Goal: Information Seeking & Learning: Learn about a topic

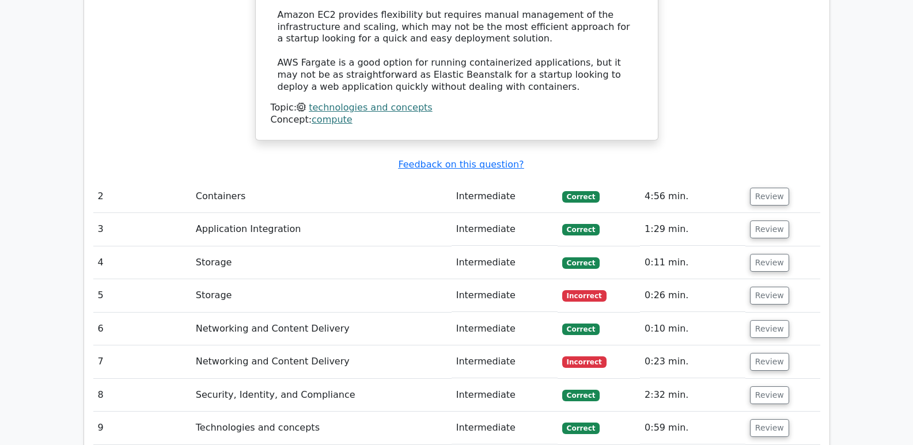
scroll to position [1851, 0]
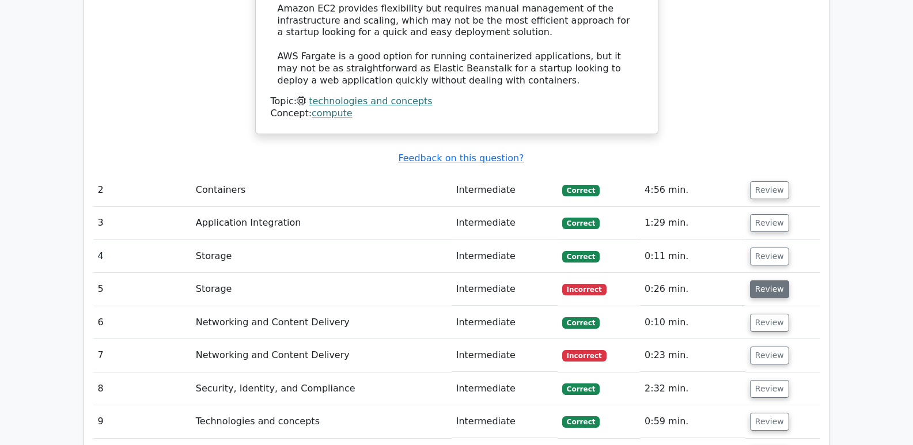
click at [771, 280] on button "Review" at bounding box center [769, 289] width 39 height 18
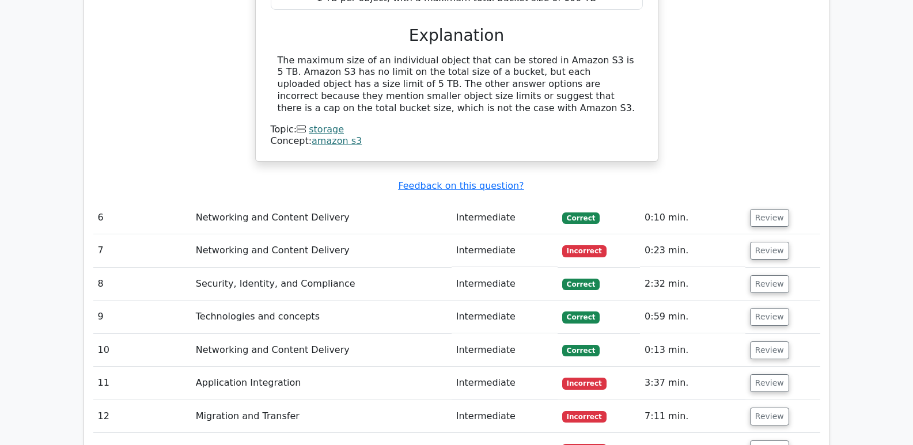
scroll to position [2386, 0]
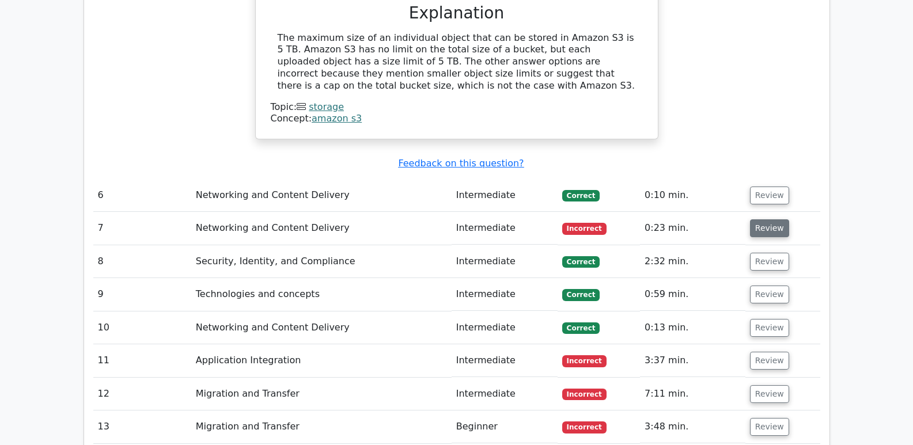
click at [770, 219] on button "Review" at bounding box center [769, 228] width 39 height 18
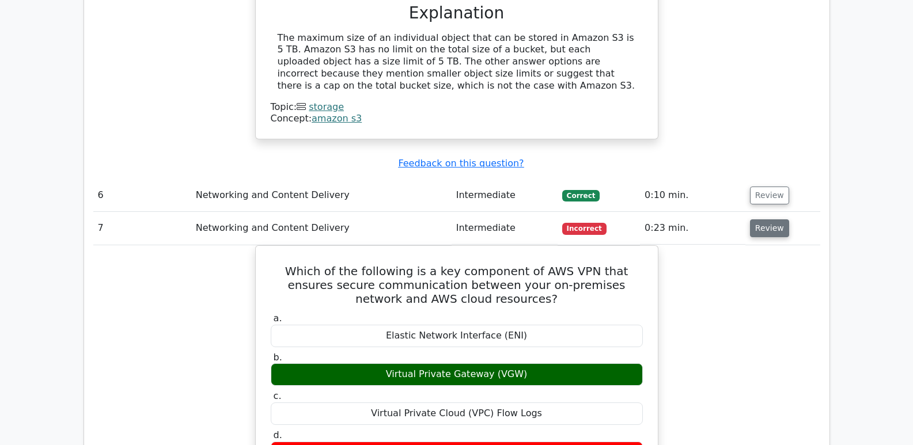
click at [768, 219] on button "Review" at bounding box center [769, 228] width 39 height 18
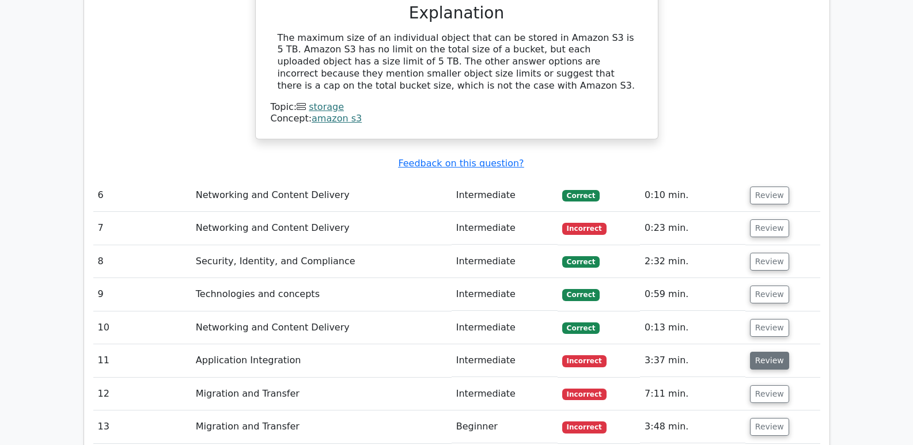
click at [771, 352] on button "Review" at bounding box center [769, 361] width 39 height 18
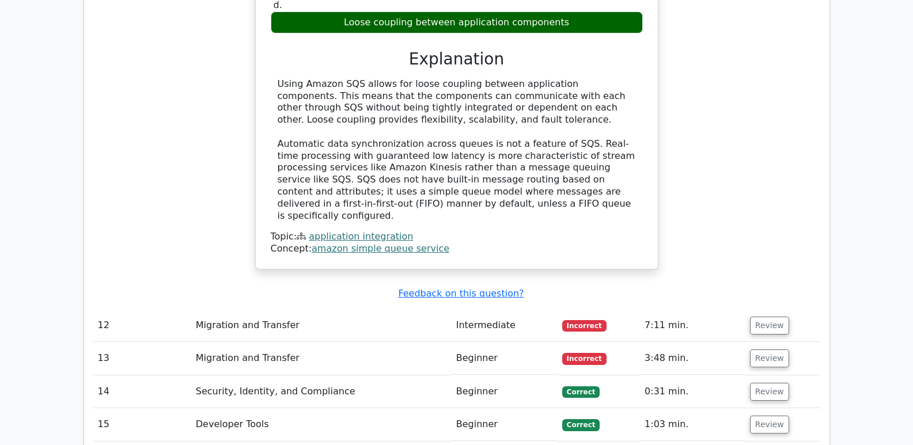
scroll to position [3031, 0]
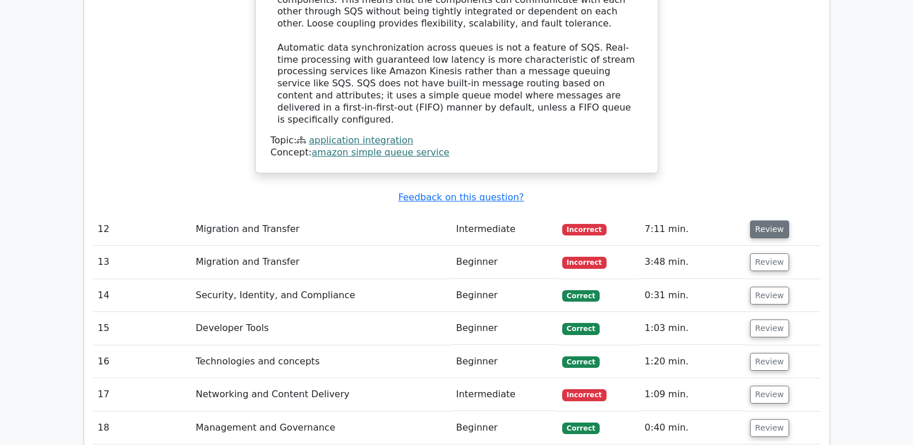
click at [776, 221] on button "Review" at bounding box center [769, 230] width 39 height 18
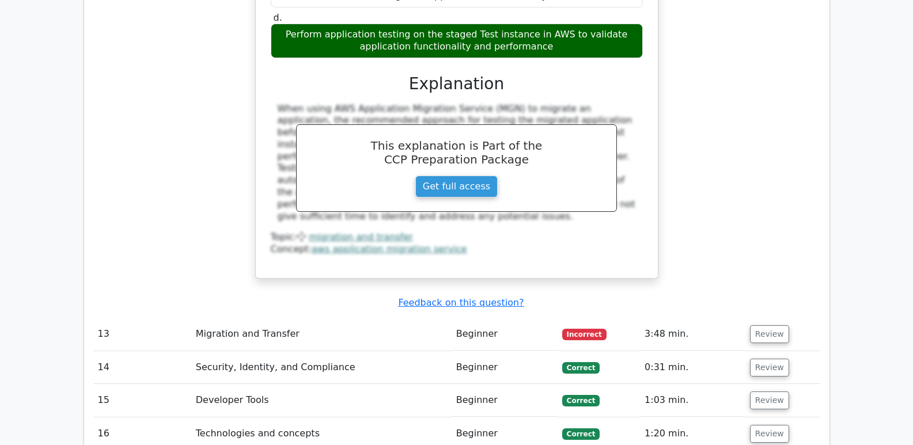
scroll to position [3497, 0]
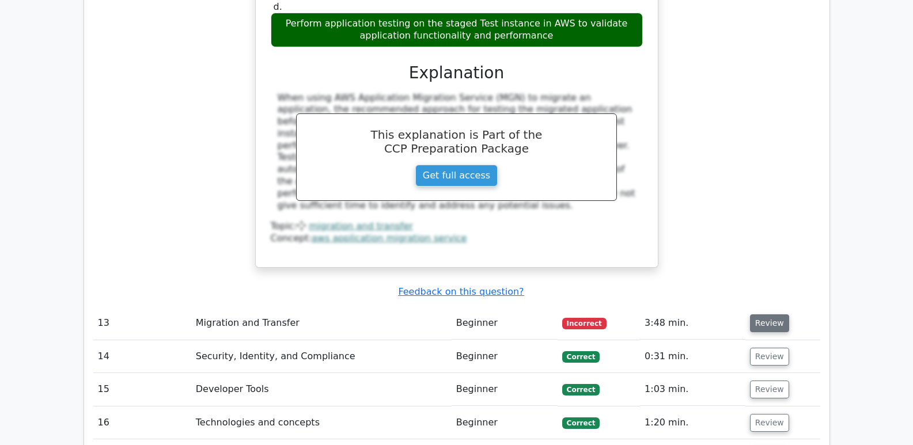
click at [751, 314] on button "Review" at bounding box center [769, 323] width 39 height 18
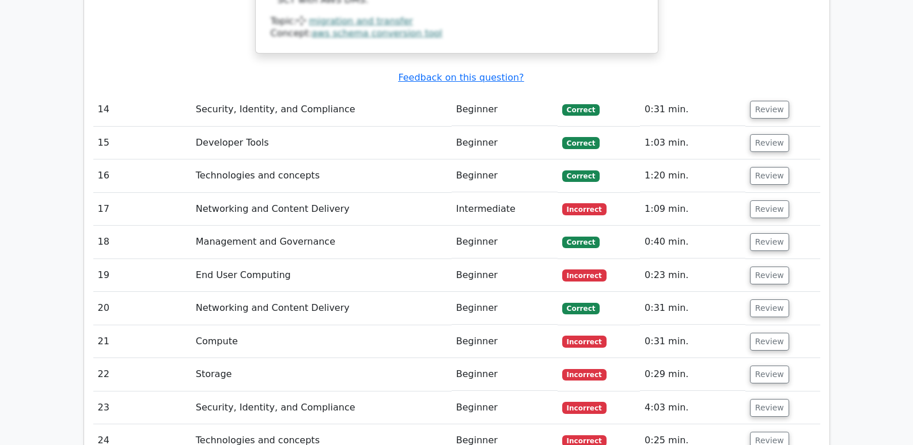
scroll to position [4276, 0]
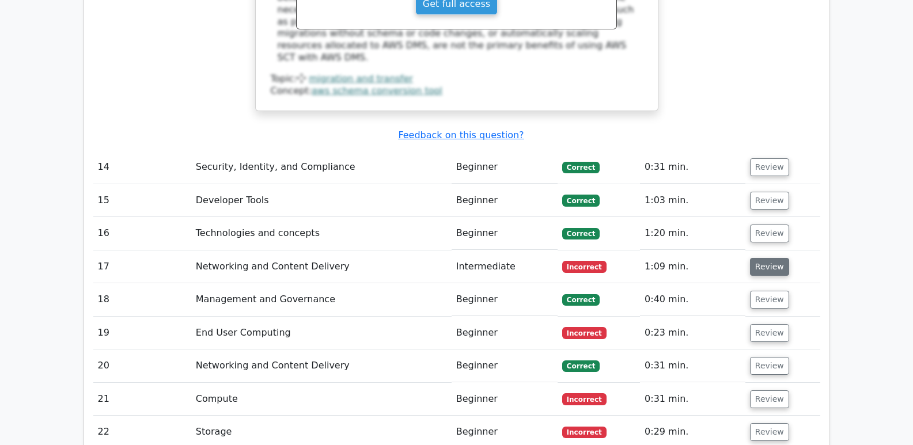
click at [779, 258] on button "Review" at bounding box center [769, 267] width 39 height 18
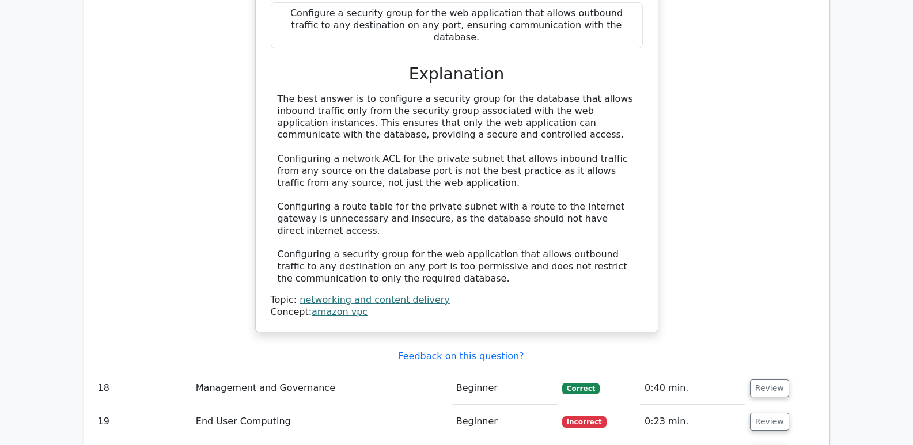
scroll to position [4834, 0]
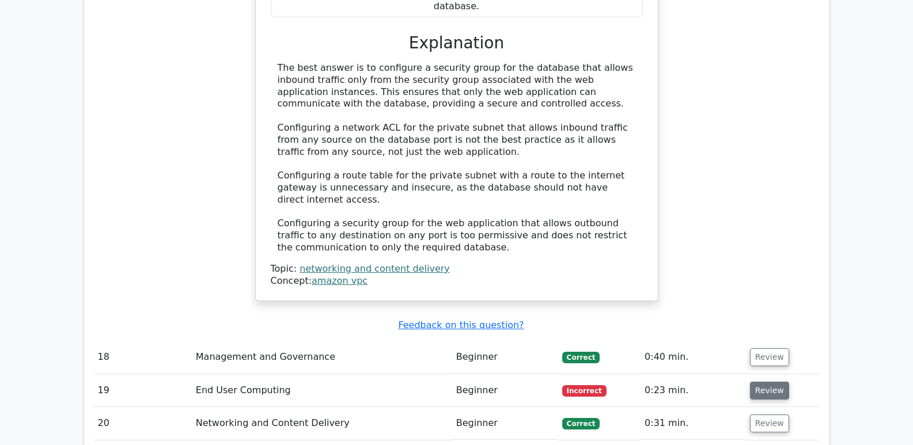
click at [778, 382] on button "Review" at bounding box center [769, 391] width 39 height 18
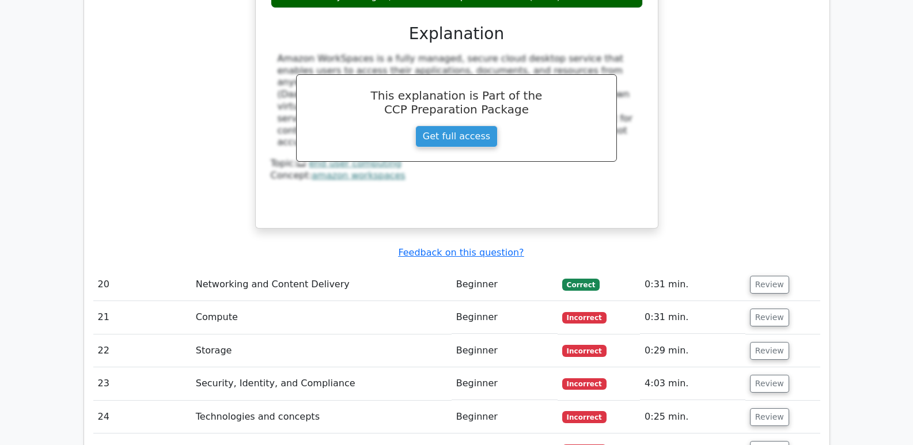
scroll to position [5492, 0]
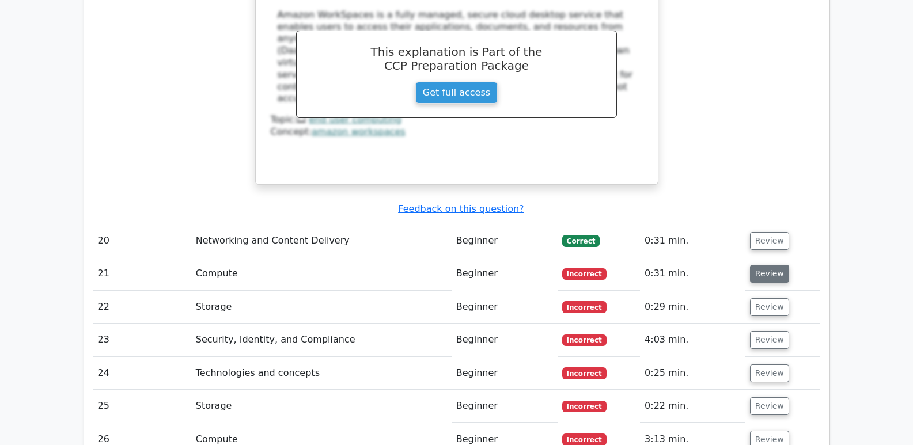
click at [763, 265] on button "Review" at bounding box center [769, 274] width 39 height 18
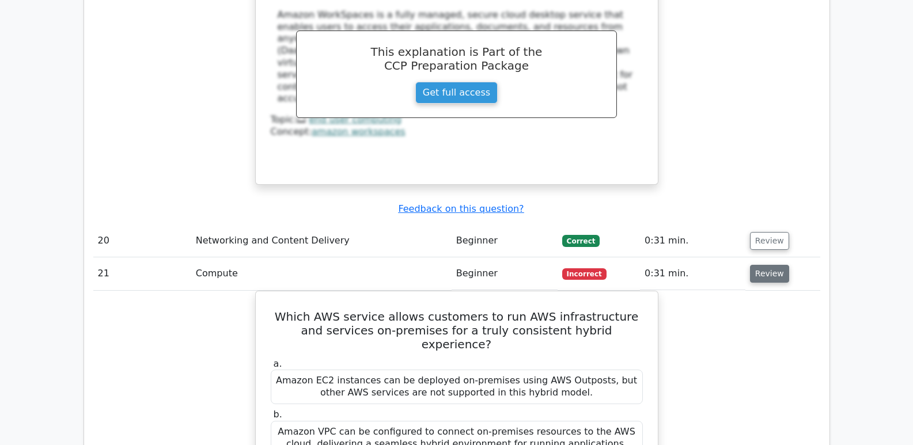
click at [763, 265] on button "Review" at bounding box center [769, 274] width 39 height 18
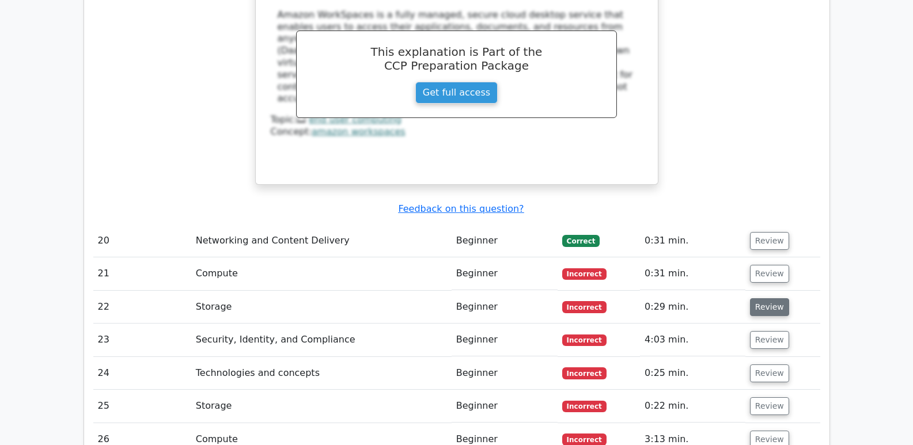
click at [763, 298] on button "Review" at bounding box center [769, 307] width 39 height 18
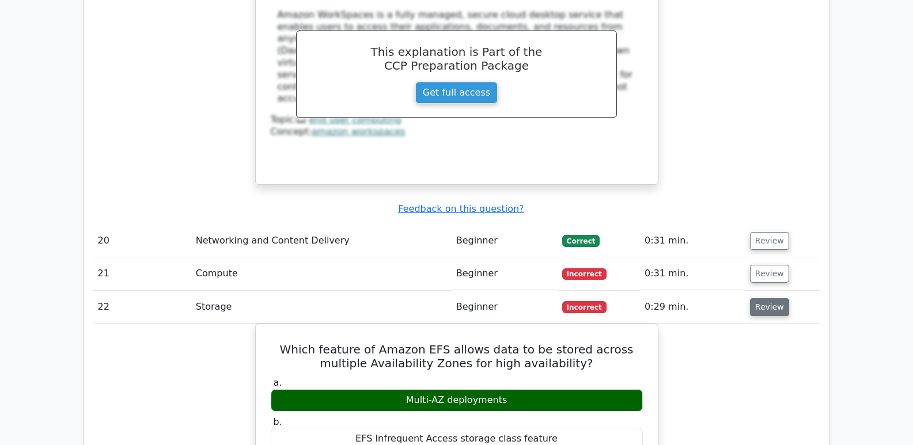
click at [763, 298] on button "Review" at bounding box center [769, 307] width 39 height 18
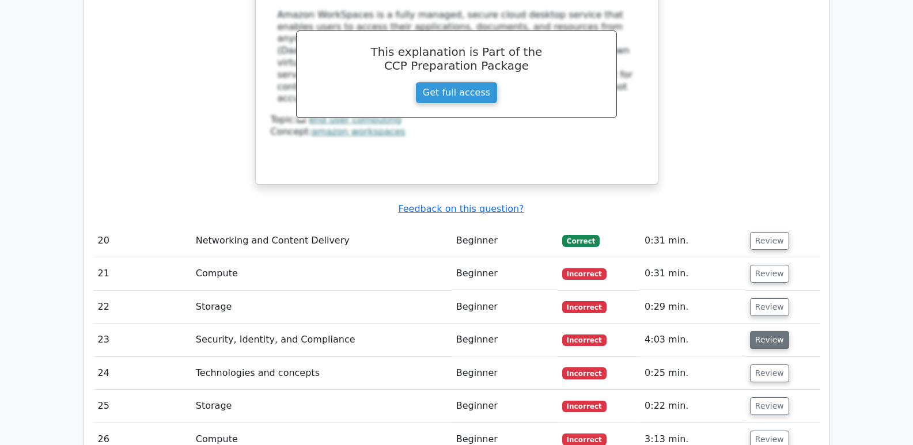
click at [761, 331] on button "Review" at bounding box center [769, 340] width 39 height 18
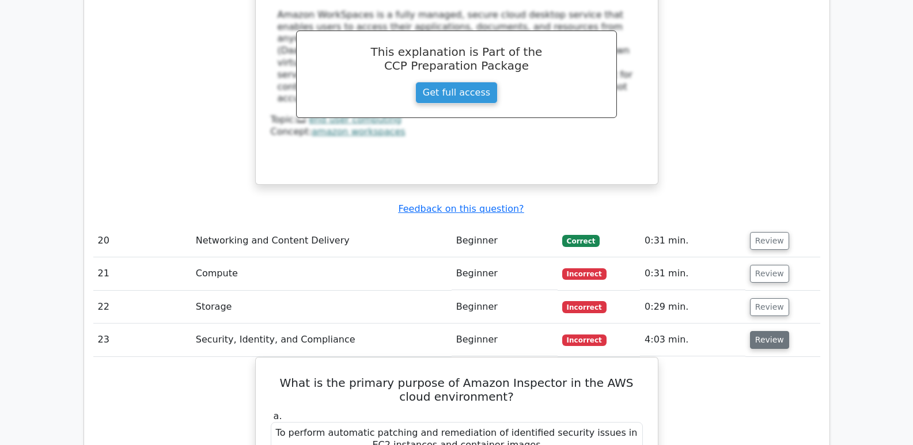
click at [761, 331] on button "Review" at bounding box center [769, 340] width 39 height 18
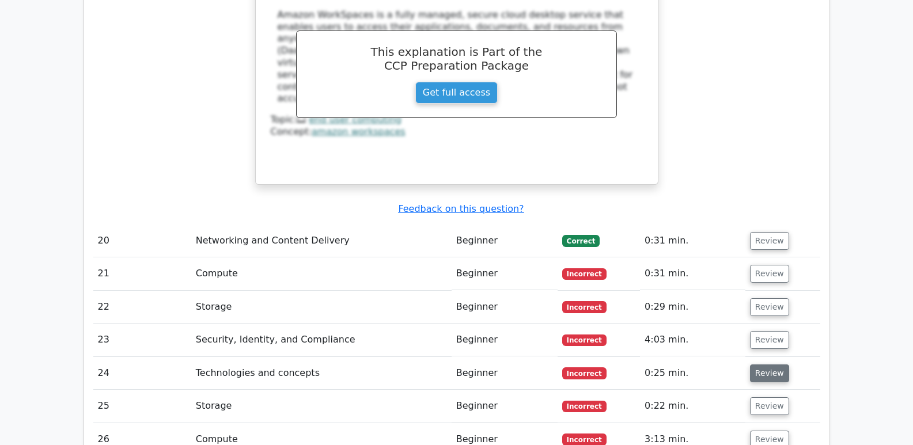
click at [758, 365] on button "Review" at bounding box center [769, 374] width 39 height 18
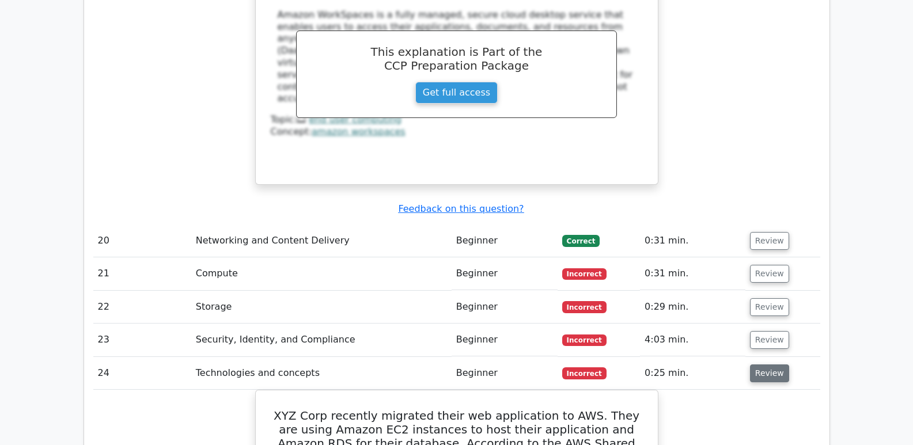
click at [758, 365] on button "Review" at bounding box center [769, 374] width 39 height 18
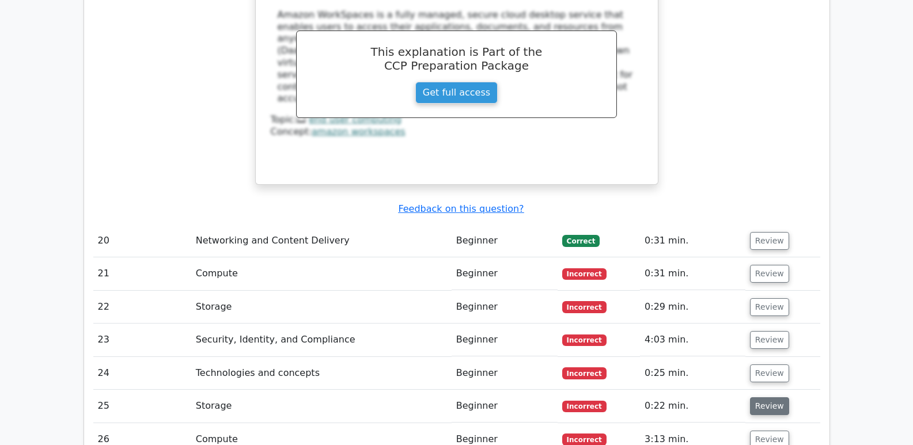
click at [755, 397] on button "Review" at bounding box center [769, 406] width 39 height 18
click at [759, 431] on button "Review" at bounding box center [769, 440] width 39 height 18
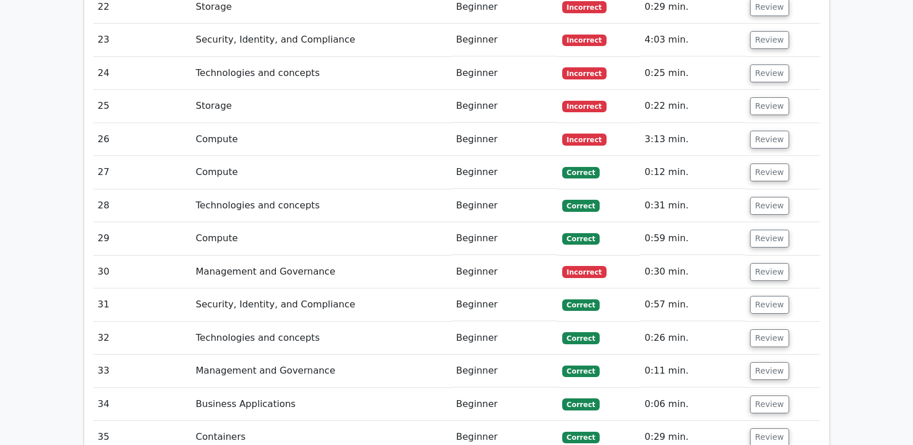
scroll to position [5805, 0]
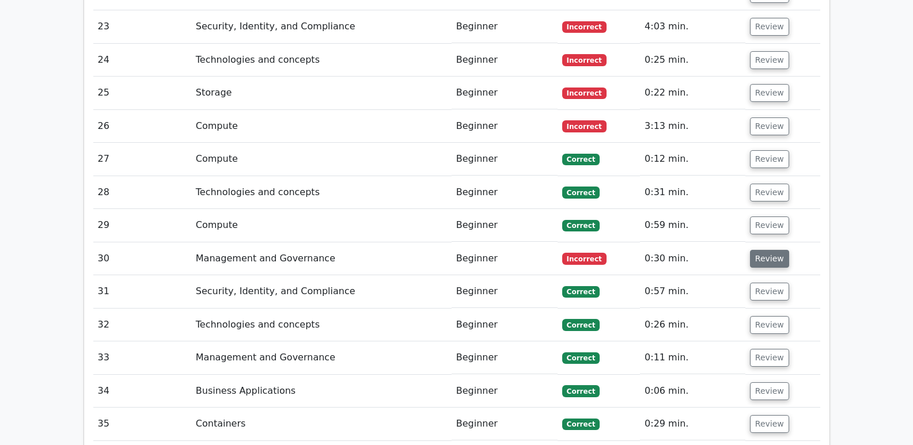
click at [758, 250] on button "Review" at bounding box center [769, 259] width 39 height 18
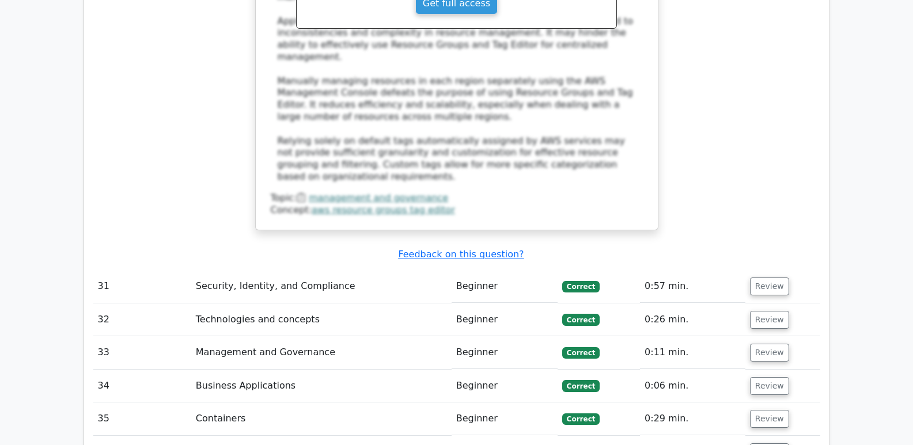
scroll to position [6563, 0]
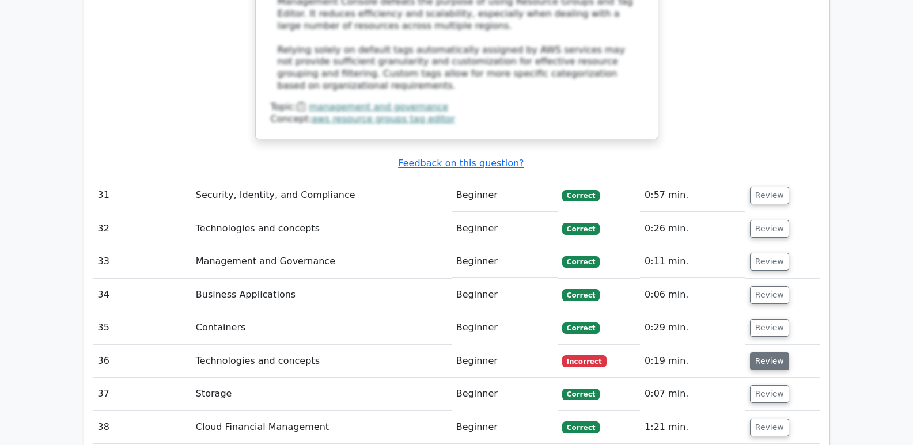
click at [765, 352] on button "Review" at bounding box center [769, 361] width 39 height 18
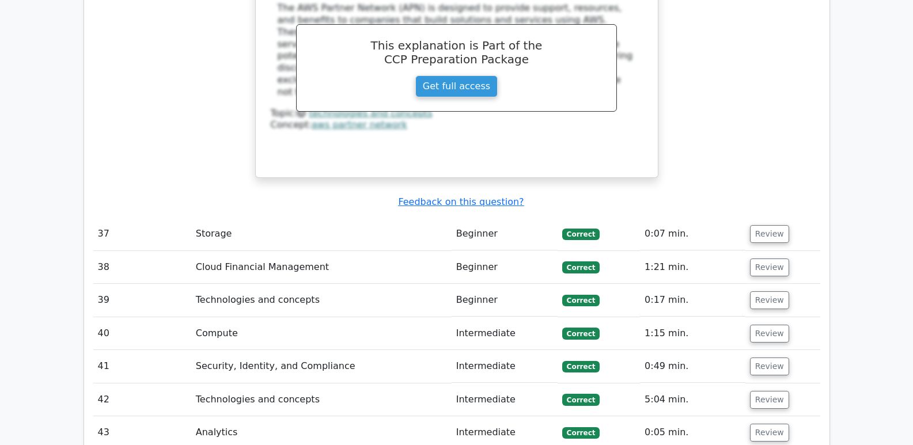
scroll to position [7237, 0]
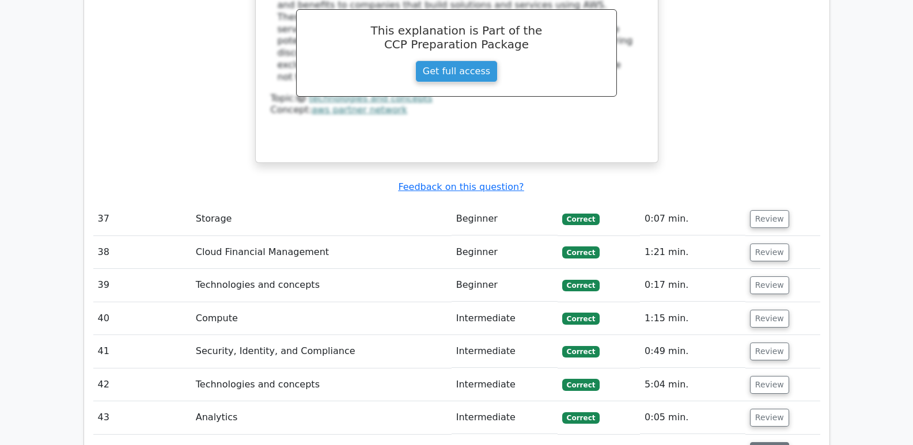
click at [776, 442] on button "Review" at bounding box center [769, 451] width 39 height 18
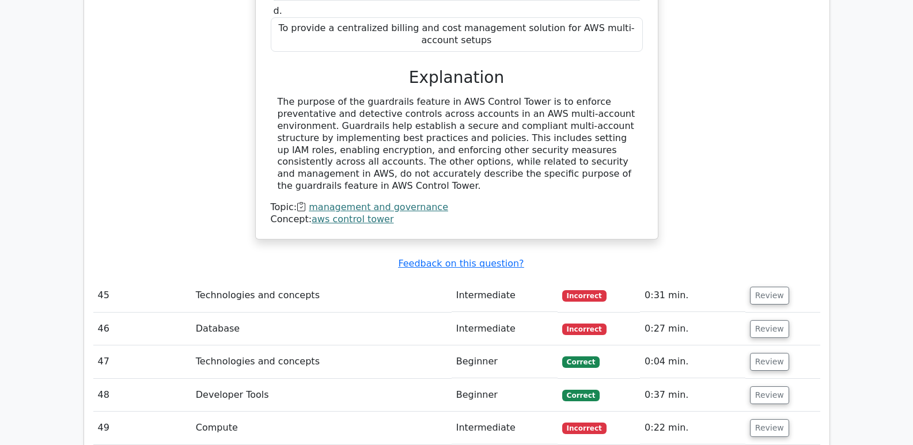
scroll to position [7933, 0]
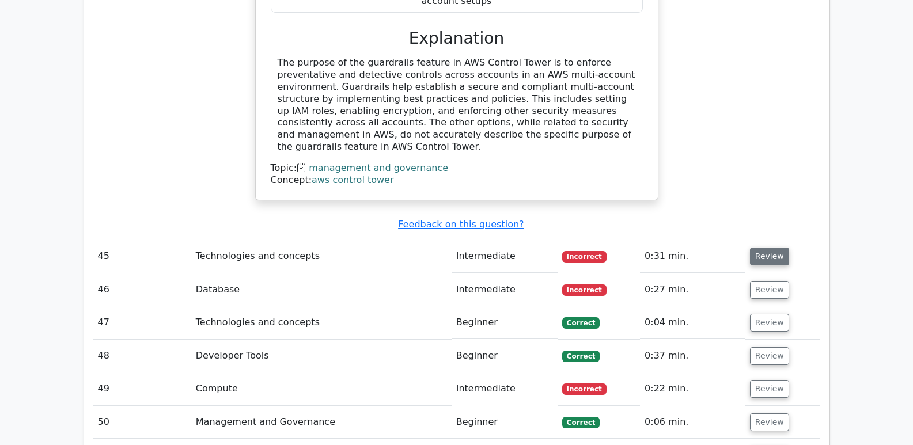
click at [760, 248] on button "Review" at bounding box center [769, 257] width 39 height 18
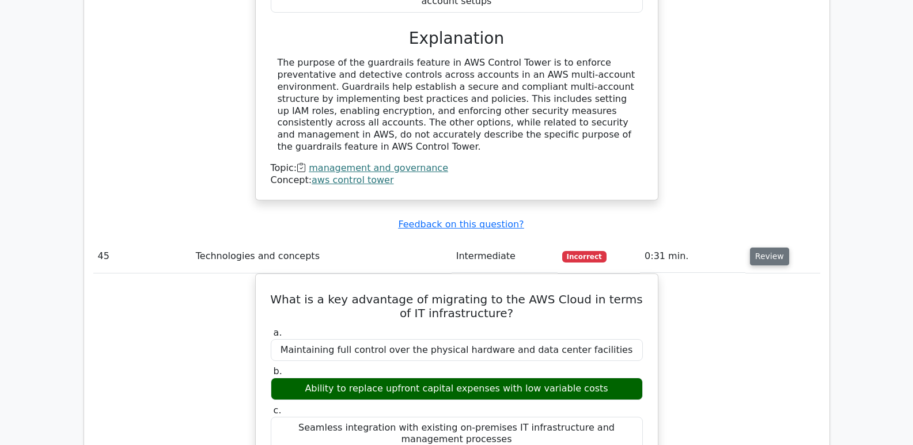
click at [760, 248] on button "Review" at bounding box center [769, 257] width 39 height 18
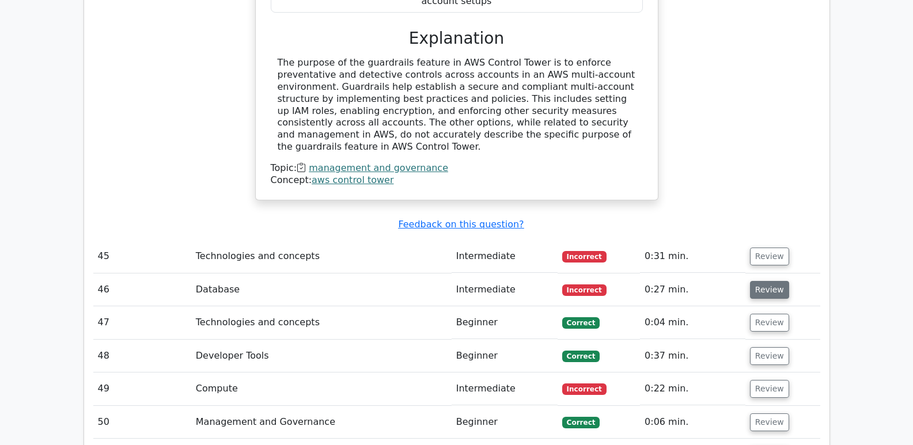
click at [762, 281] on button "Review" at bounding box center [769, 290] width 39 height 18
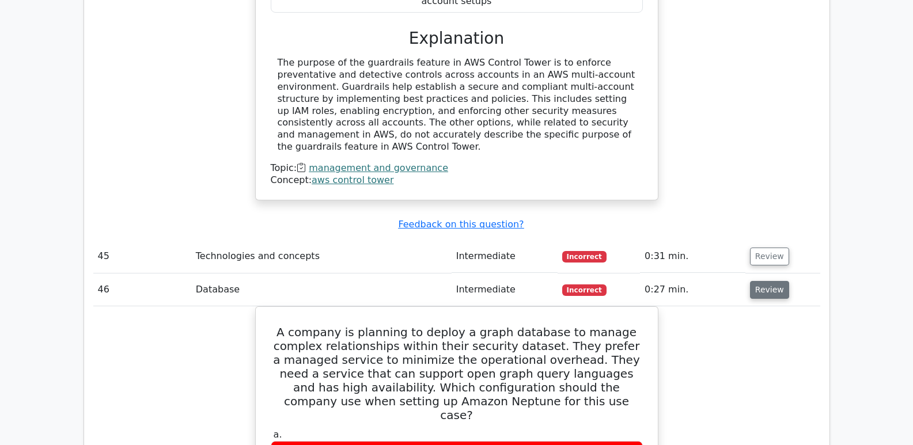
click at [762, 281] on button "Review" at bounding box center [769, 290] width 39 height 18
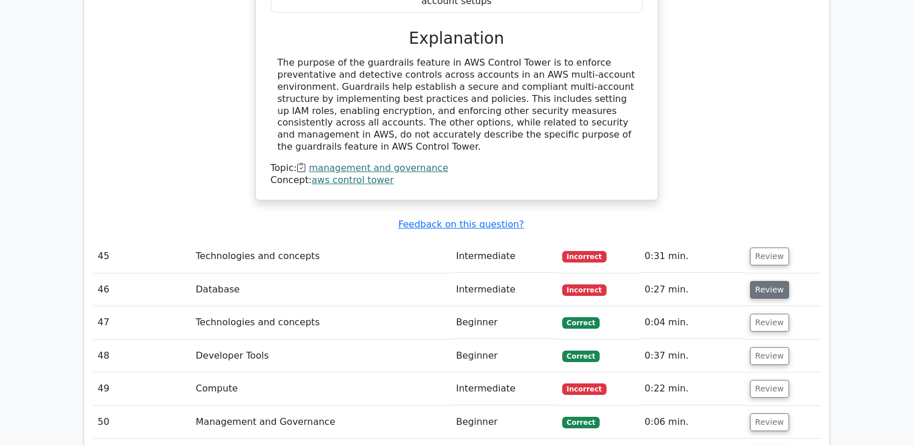
click at [762, 281] on button "Review" at bounding box center [769, 290] width 39 height 18
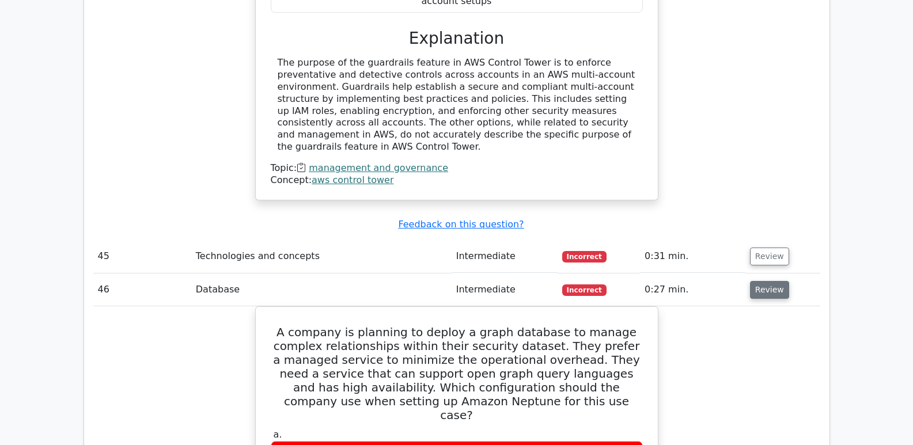
click at [762, 281] on button "Review" at bounding box center [769, 290] width 39 height 18
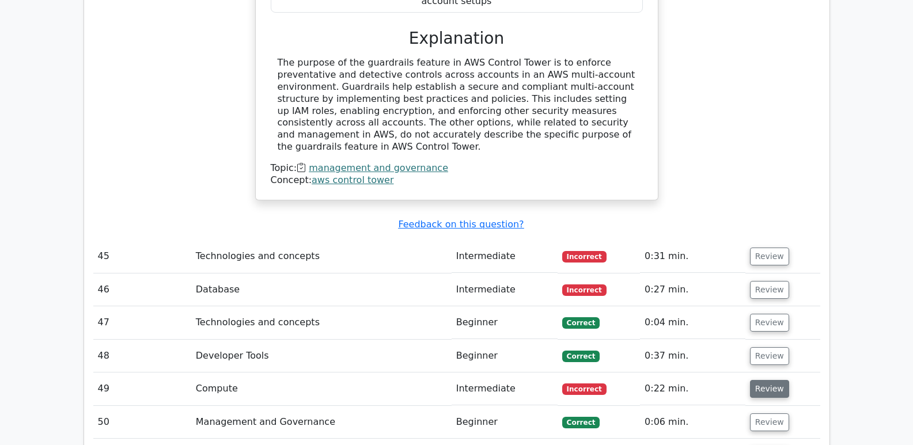
click at [765, 380] on button "Review" at bounding box center [769, 389] width 39 height 18
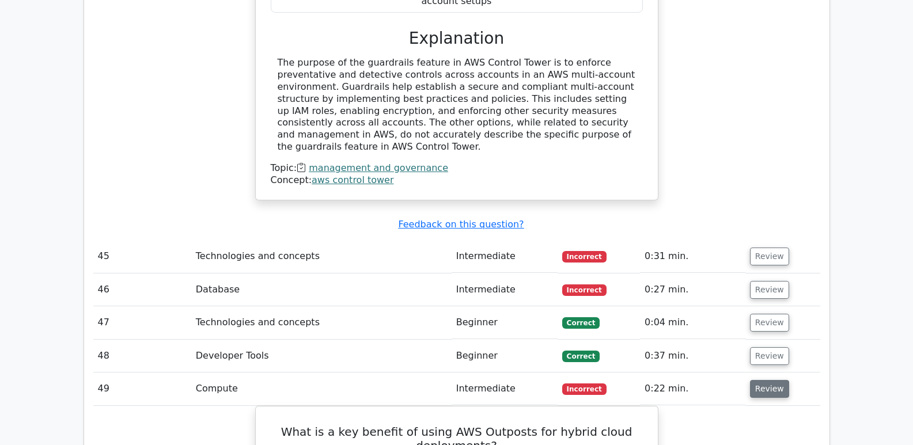
click at [765, 380] on button "Review" at bounding box center [769, 389] width 39 height 18
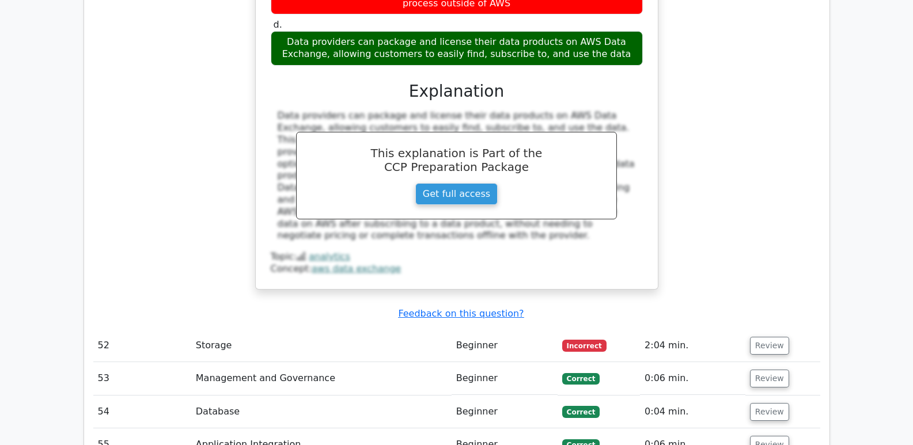
scroll to position [8645, 0]
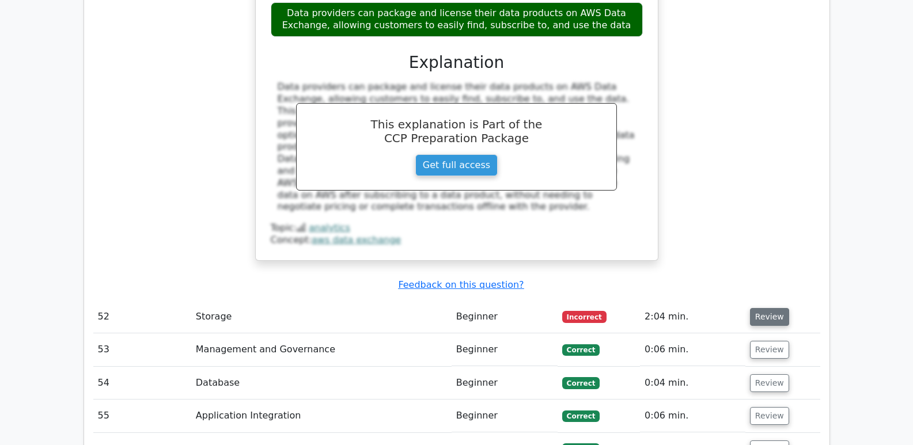
click at [759, 308] on button "Review" at bounding box center [769, 317] width 39 height 18
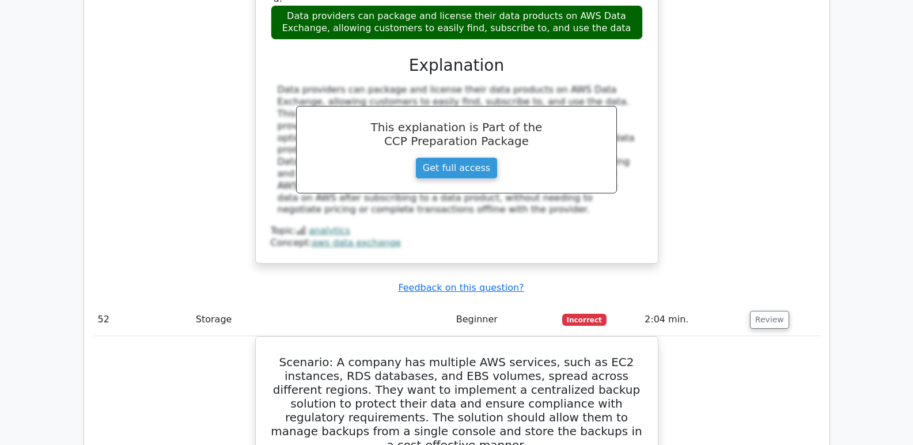
scroll to position [9730, 0]
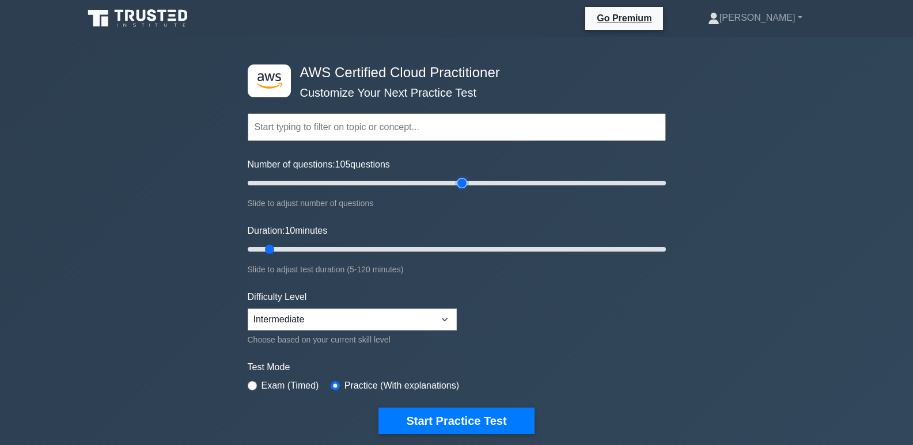
click at [460, 183] on input "Number of questions: 105 questions" at bounding box center [457, 183] width 418 height 14
type input "30"
click at [302, 184] on input "Number of questions: 30 questions" at bounding box center [457, 183] width 418 height 14
click at [357, 248] on input "Duration: 10 minutes" at bounding box center [457, 249] width 418 height 14
type input "45"
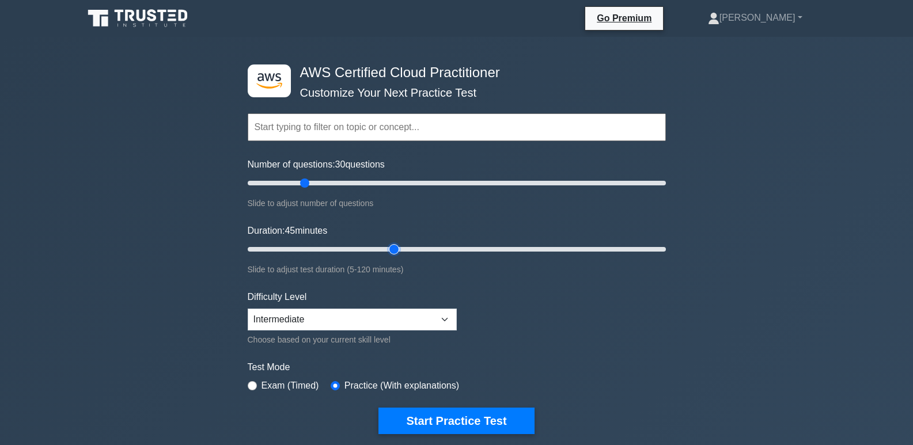
click at [400, 247] on input "Duration: 45 minutes" at bounding box center [457, 249] width 418 height 14
click at [421, 420] on button "Start Practice Test" at bounding box center [456, 421] width 156 height 26
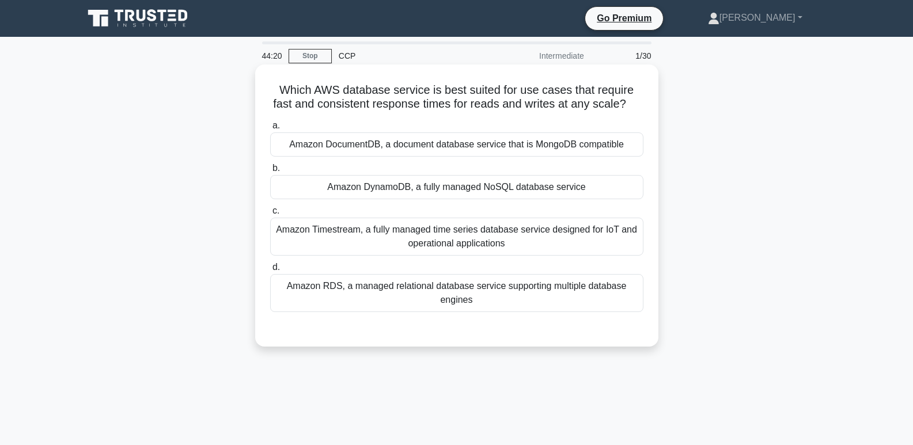
click at [462, 186] on div "Amazon DynamoDB, a fully managed NoSQL database service" at bounding box center [456, 187] width 373 height 24
click at [270, 172] on input "b. Amazon DynamoDB, a fully managed NoSQL database service" at bounding box center [270, 168] width 0 height 7
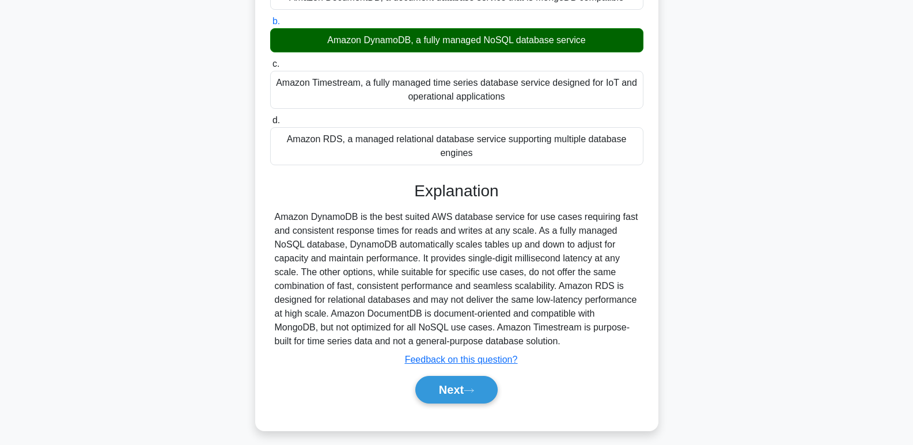
scroll to position [150, 0]
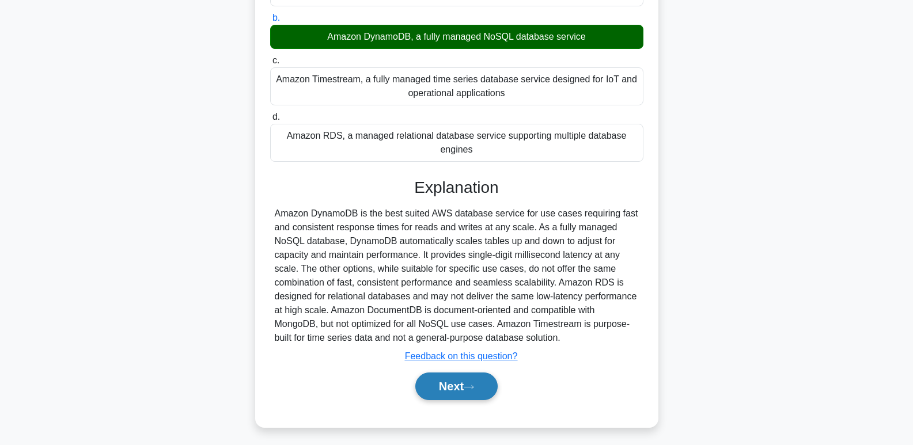
click at [455, 382] on button "Next" at bounding box center [456, 387] width 82 height 28
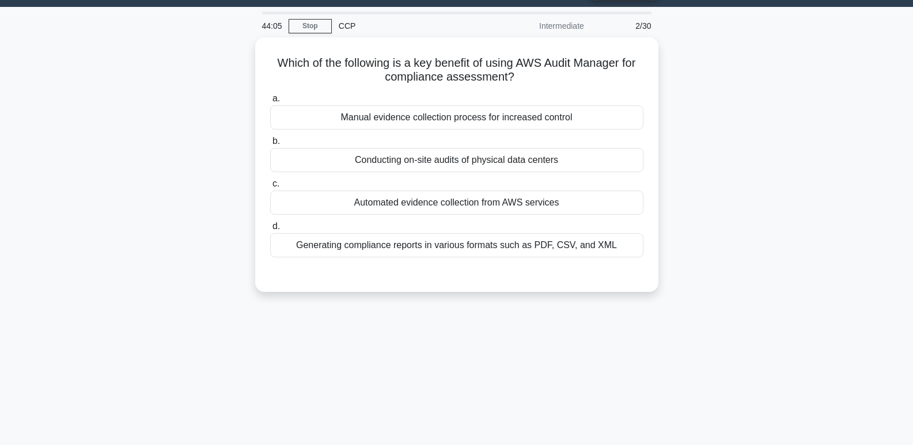
scroll to position [23, 0]
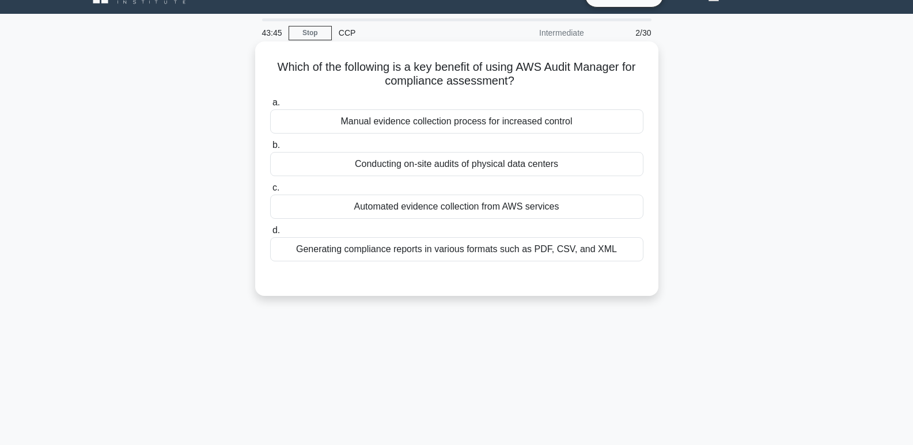
click at [521, 255] on div "Generating compliance reports in various formats such as PDF, CSV, and XML" at bounding box center [456, 249] width 373 height 24
click at [270, 234] on input "d. Generating compliance reports in various formats such as PDF, CSV, and XML" at bounding box center [270, 230] width 0 height 7
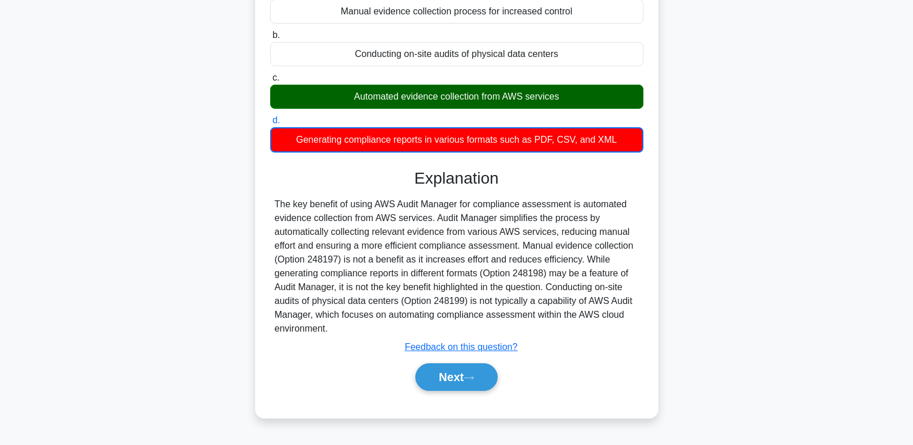
scroll to position [134, 0]
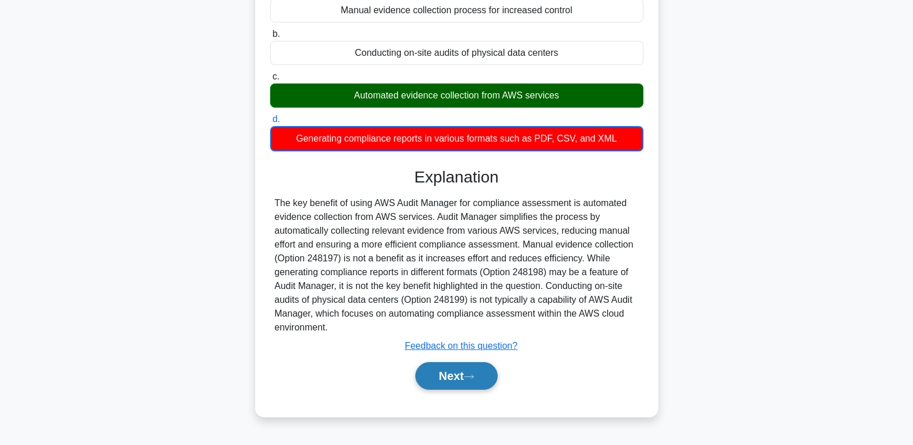
click at [467, 373] on button "Next" at bounding box center [456, 376] width 82 height 28
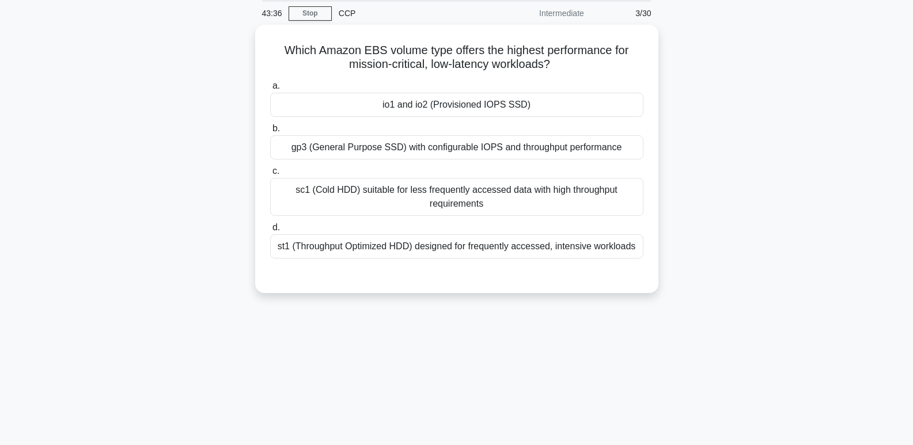
scroll to position [47, 0]
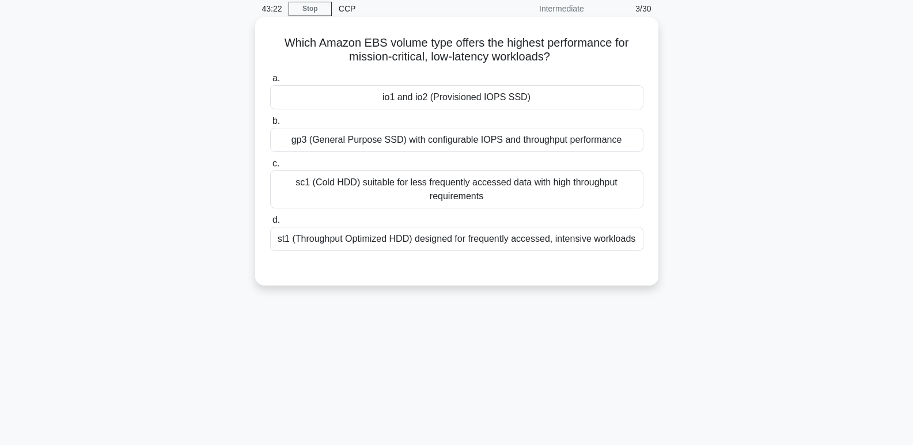
click at [590, 103] on div "io1 and io2 (Provisioned IOPS SSD)" at bounding box center [456, 97] width 373 height 24
click at [270, 82] on input "a. io1 and io2 (Provisioned IOPS SSD)" at bounding box center [270, 78] width 0 height 7
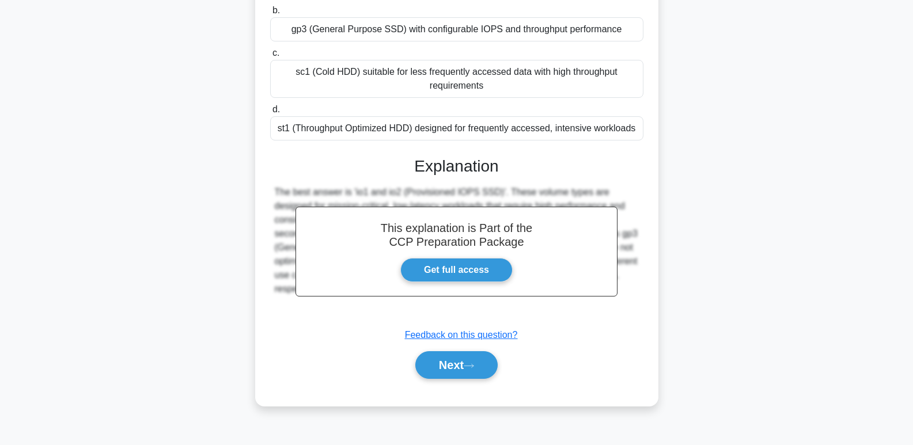
scroll to position [161, 0]
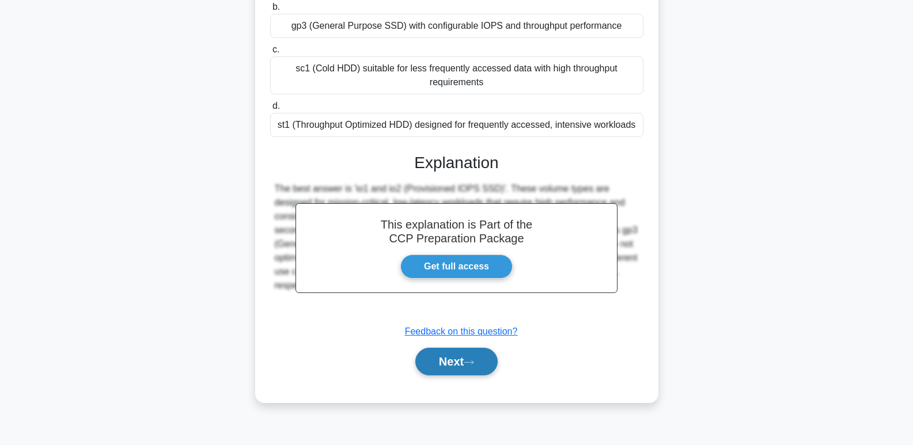
click at [457, 373] on button "Next" at bounding box center [456, 362] width 82 height 28
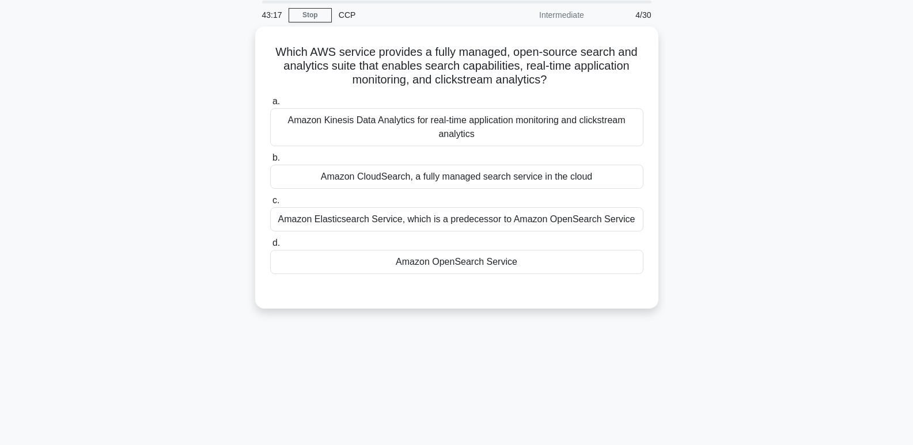
scroll to position [25, 0]
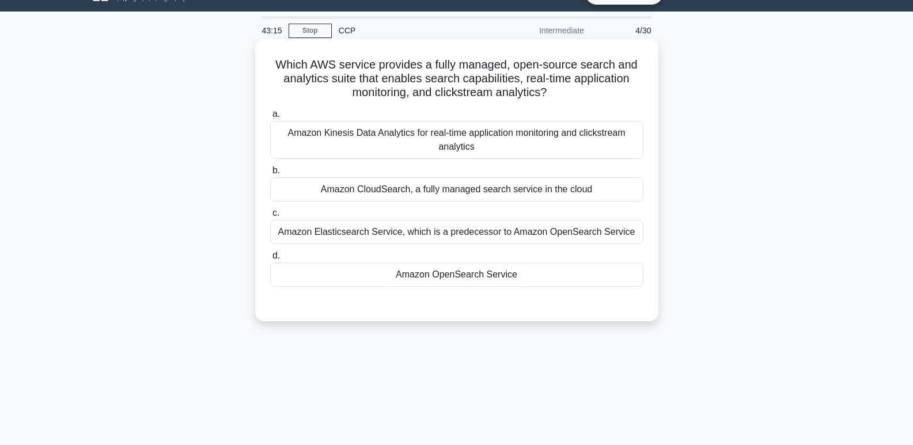
click at [532, 280] on div "Amazon OpenSearch Service" at bounding box center [456, 275] width 373 height 24
click at [270, 260] on input "d. Amazon OpenSearch Service" at bounding box center [270, 255] width 0 height 7
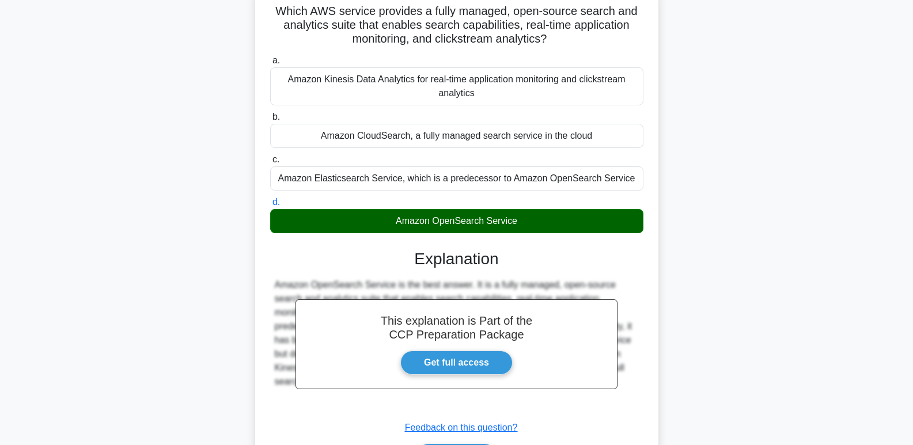
scroll to position [177, 0]
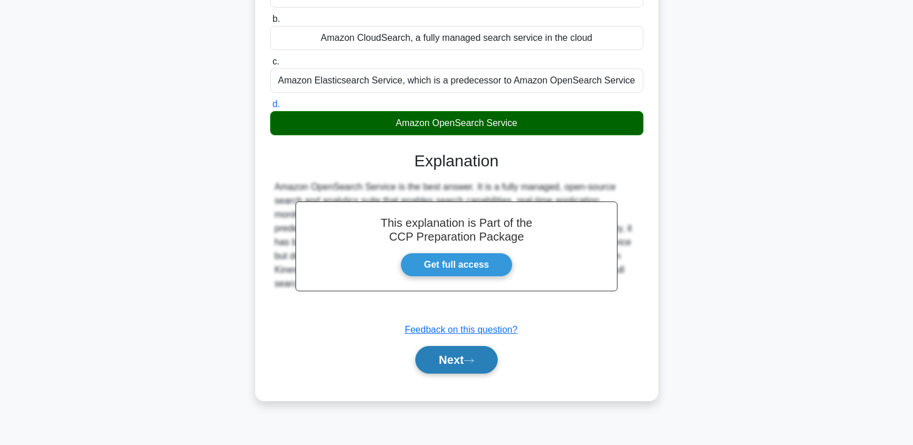
click at [456, 362] on button "Next" at bounding box center [456, 360] width 82 height 28
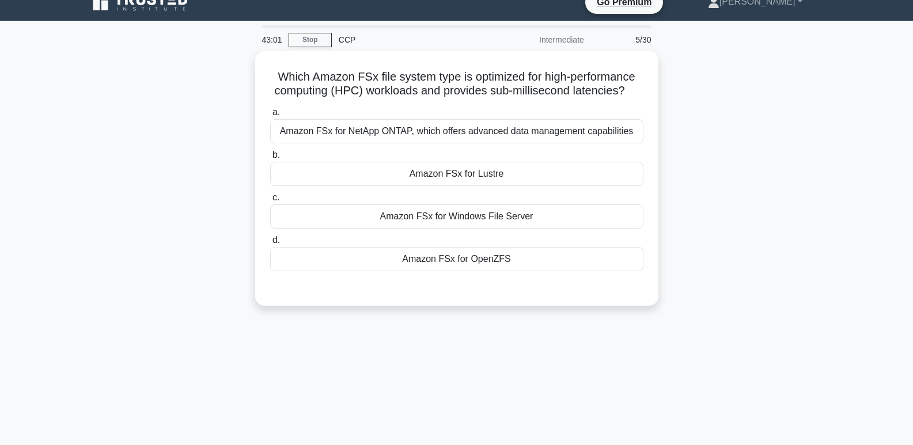
scroll to position [17, 0]
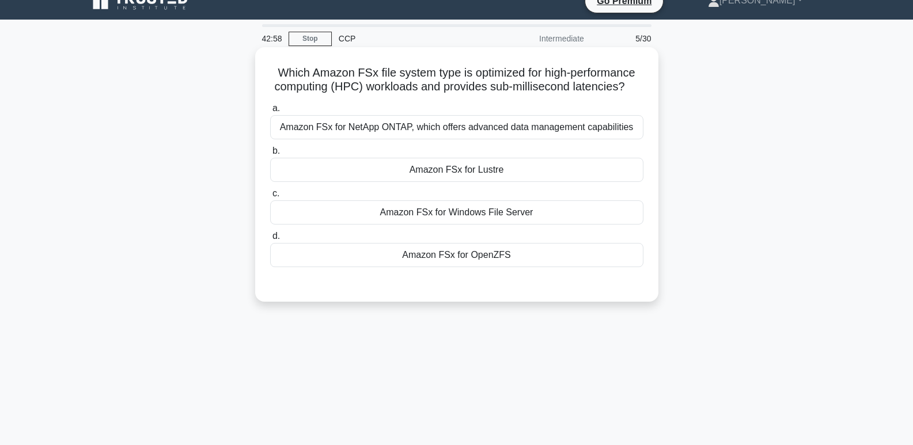
click at [576, 168] on div "Amazon FSx for Lustre" at bounding box center [456, 170] width 373 height 24
click at [270, 155] on input "b. Amazon FSx for Lustre" at bounding box center [270, 150] width 0 height 7
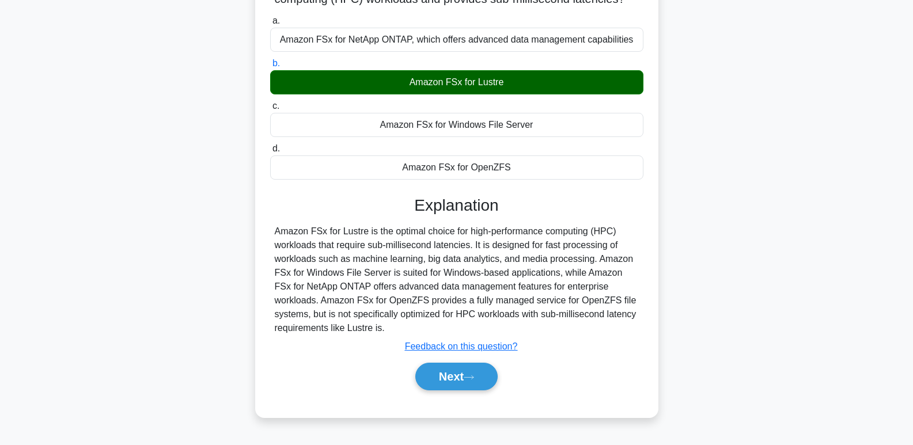
scroll to position [108, 0]
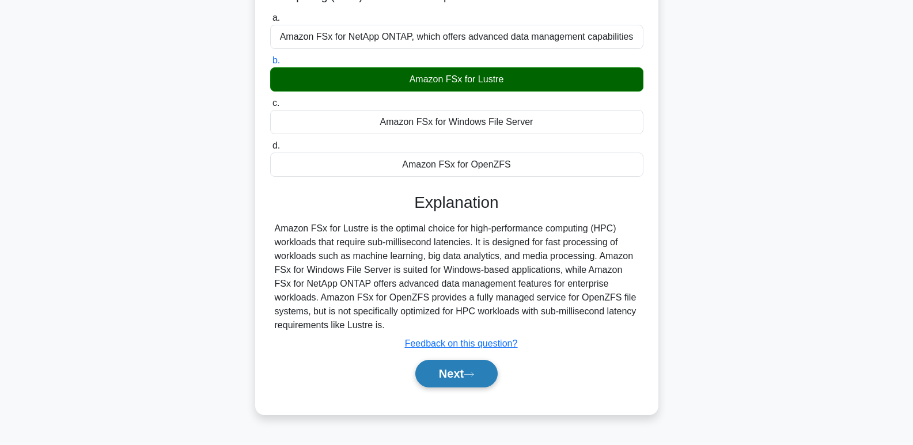
click at [458, 381] on button "Next" at bounding box center [456, 374] width 82 height 28
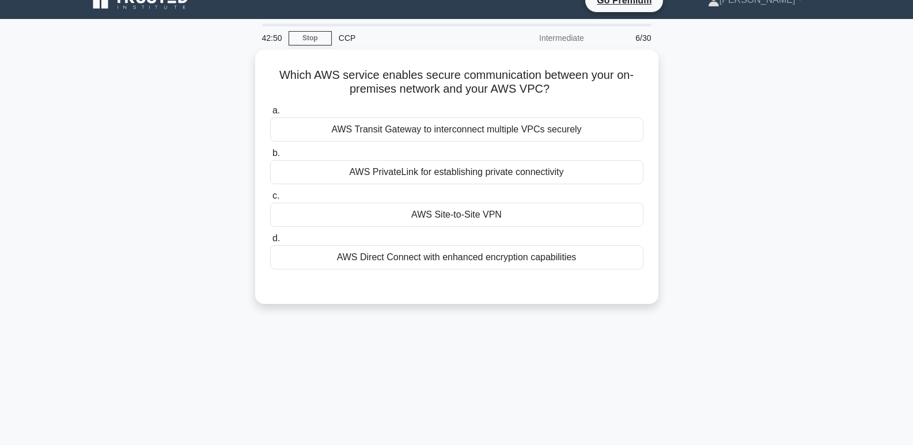
scroll to position [29, 0]
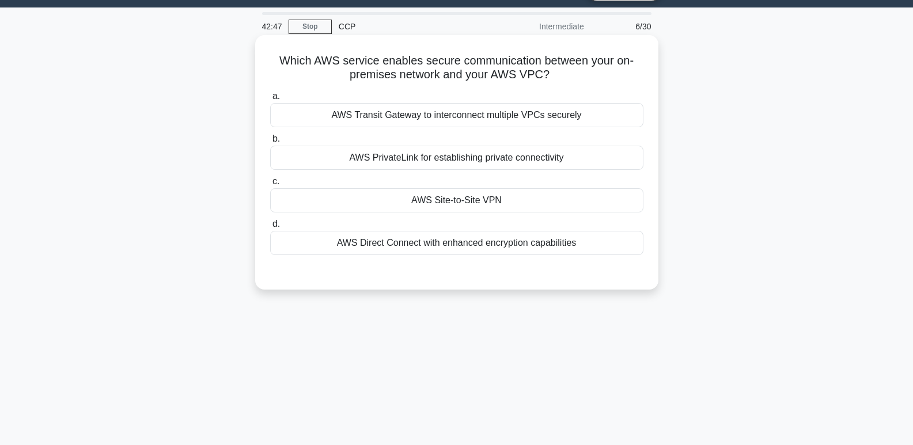
click at [577, 198] on div "AWS Site-to-Site VPN" at bounding box center [456, 200] width 373 height 24
click at [270, 185] on input "c. AWS Site-to-Site VPN" at bounding box center [270, 181] width 0 height 7
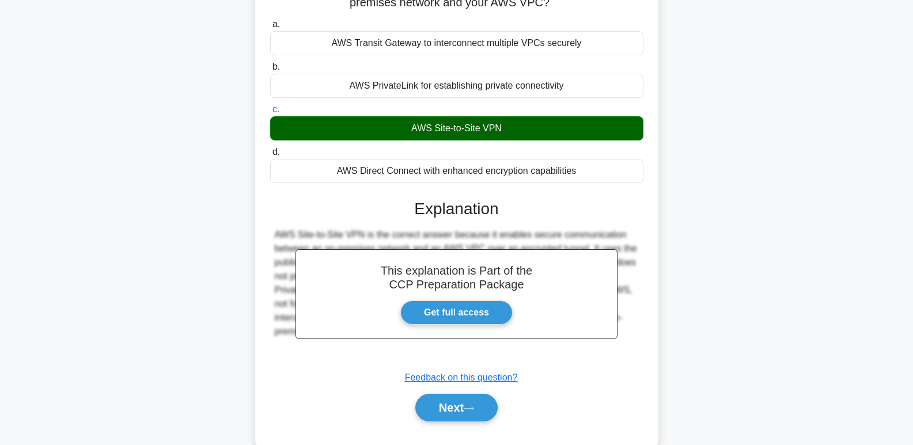
scroll to position [177, 0]
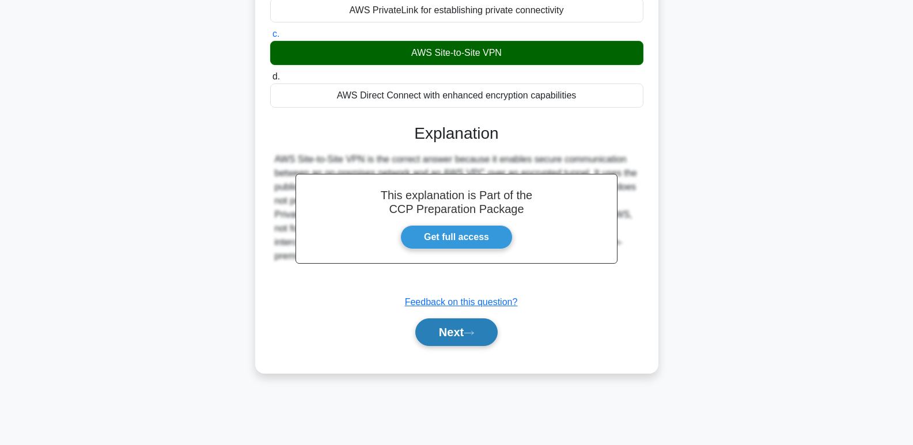
click at [464, 340] on button "Next" at bounding box center [456, 333] width 82 height 28
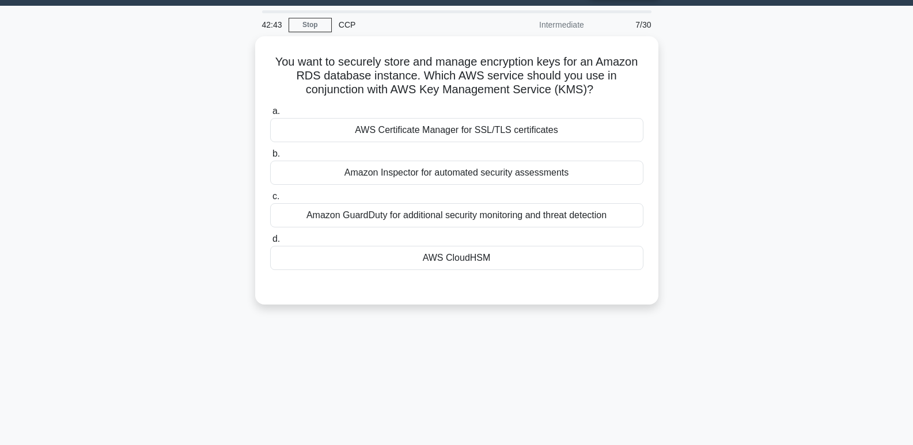
scroll to position [29, 0]
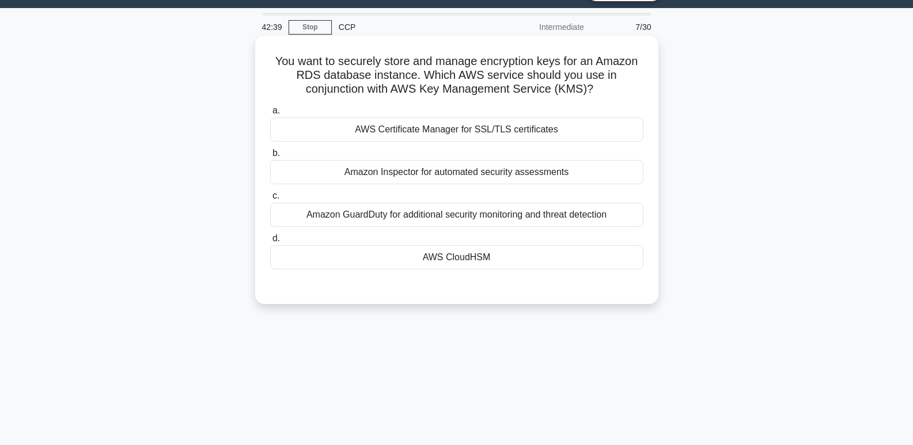
click at [560, 252] on div "AWS CloudHSM" at bounding box center [456, 257] width 373 height 24
click at [270, 242] on input "d. AWS CloudHSM" at bounding box center [270, 238] width 0 height 7
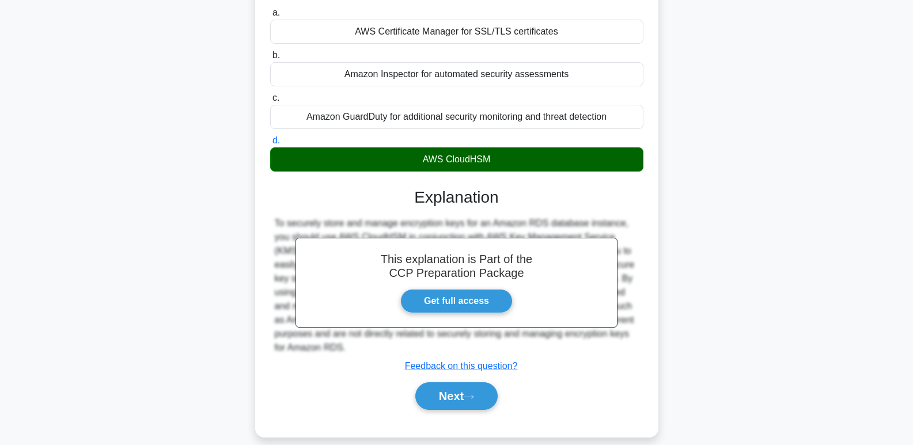
scroll to position [177, 0]
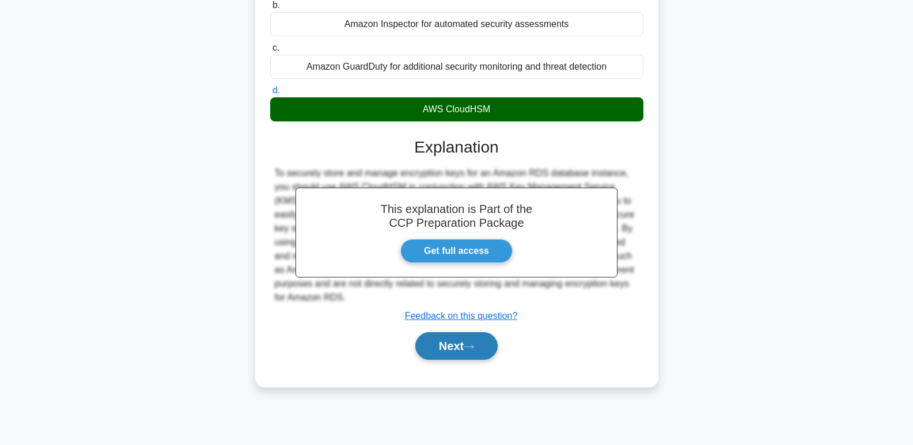
click at [486, 348] on button "Next" at bounding box center [456, 346] width 82 height 28
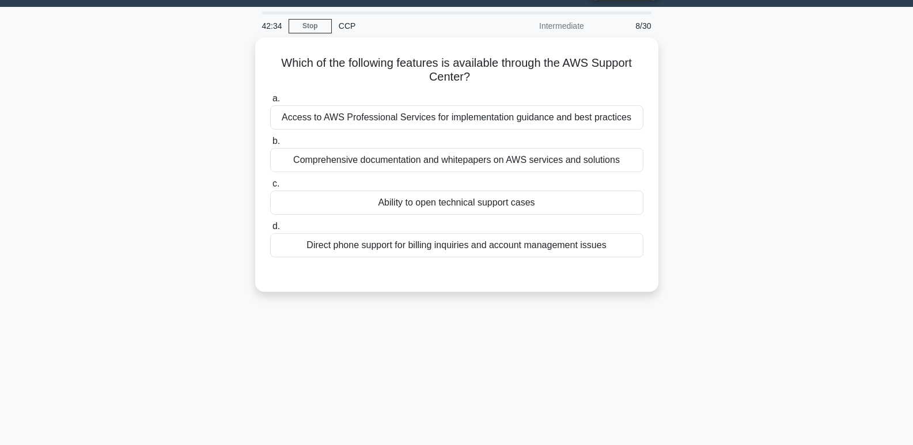
scroll to position [28, 0]
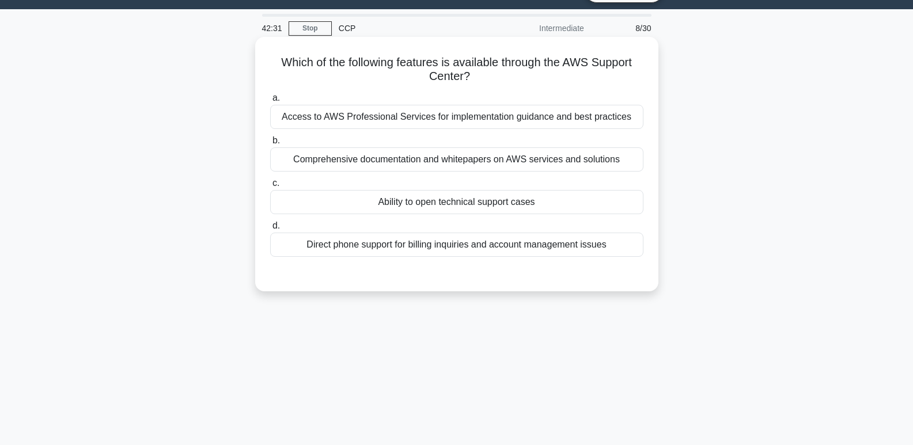
click at [581, 208] on div "Ability to open technical support cases" at bounding box center [456, 202] width 373 height 24
click at [270, 187] on input "c. Ability to open technical support cases" at bounding box center [270, 183] width 0 height 7
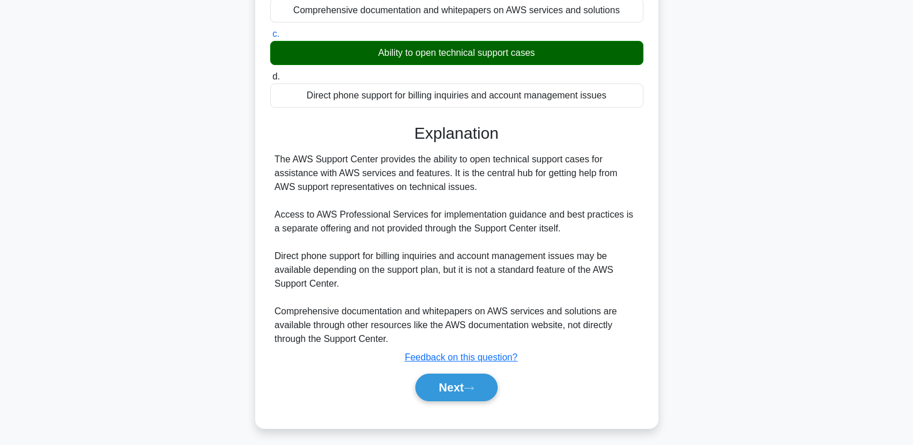
scroll to position [183, 0]
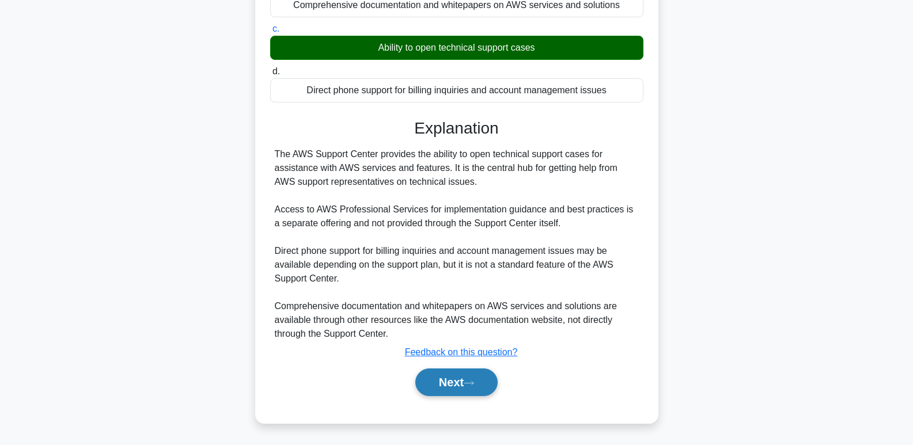
click at [467, 384] on button "Next" at bounding box center [456, 383] width 82 height 28
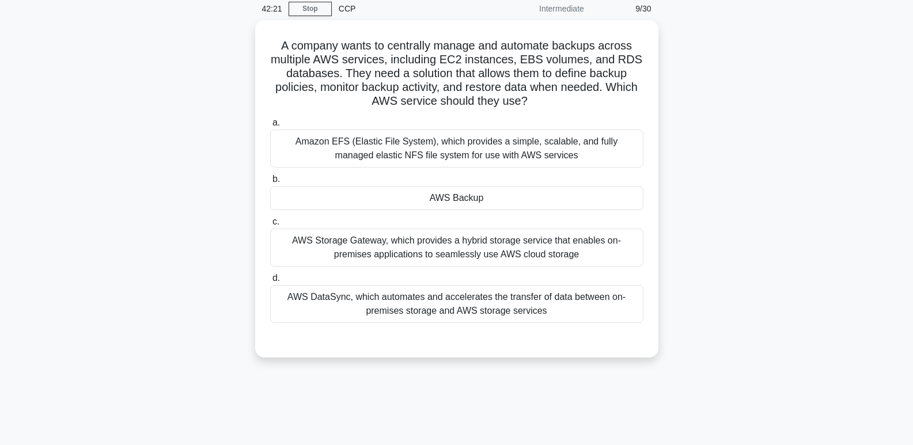
scroll to position [37, 0]
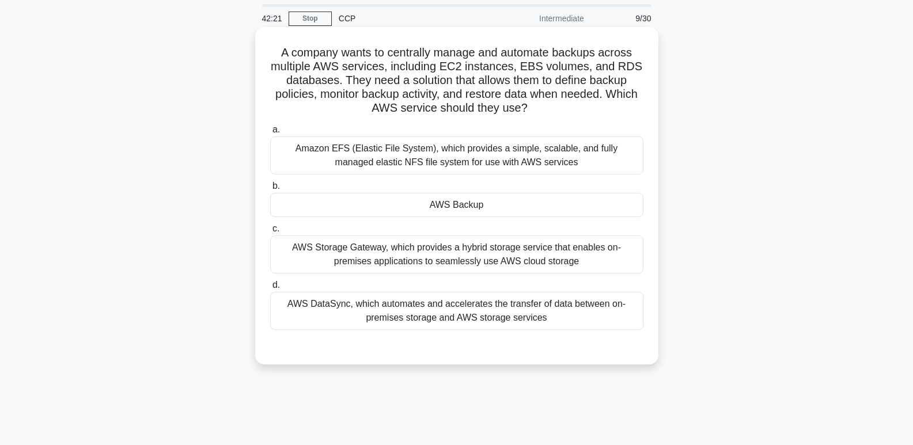
click at [581, 208] on div "AWS Backup" at bounding box center [456, 205] width 373 height 24
click at [270, 190] on input "b. AWS Backup" at bounding box center [270, 186] width 0 height 7
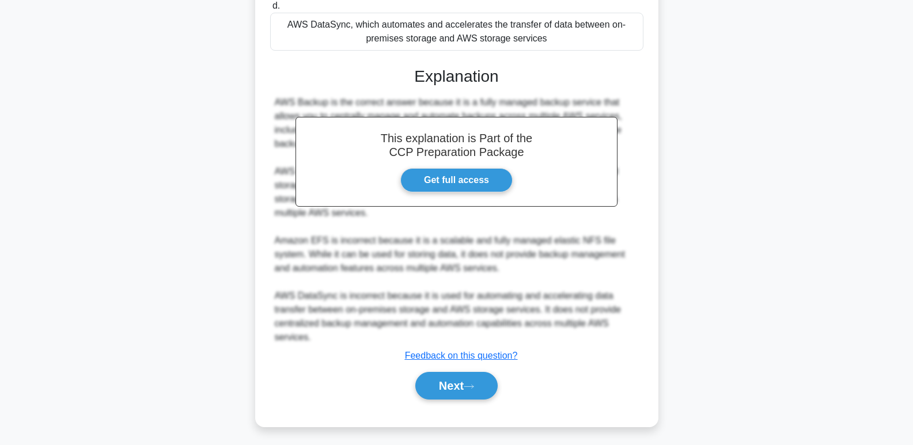
scroll to position [321, 0]
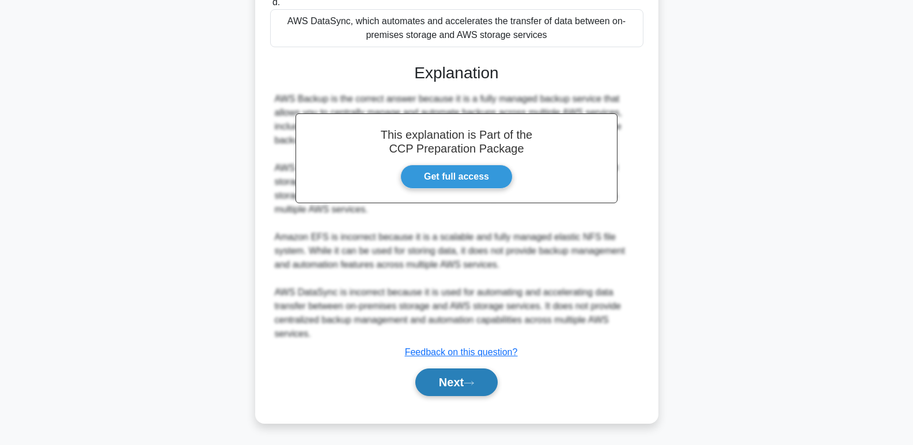
click at [469, 386] on icon at bounding box center [469, 383] width 10 height 6
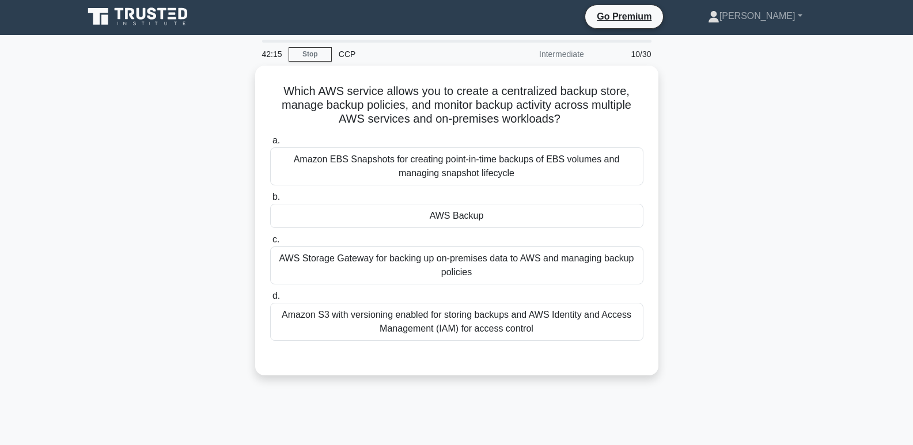
scroll to position [0, 0]
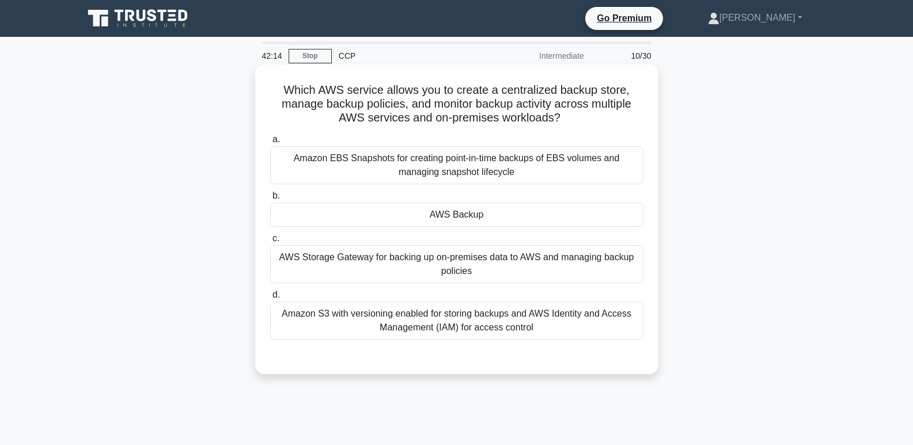
click at [574, 219] on div "AWS Backup" at bounding box center [456, 215] width 373 height 24
click at [270, 200] on input "b. AWS Backup" at bounding box center [270, 195] width 0 height 7
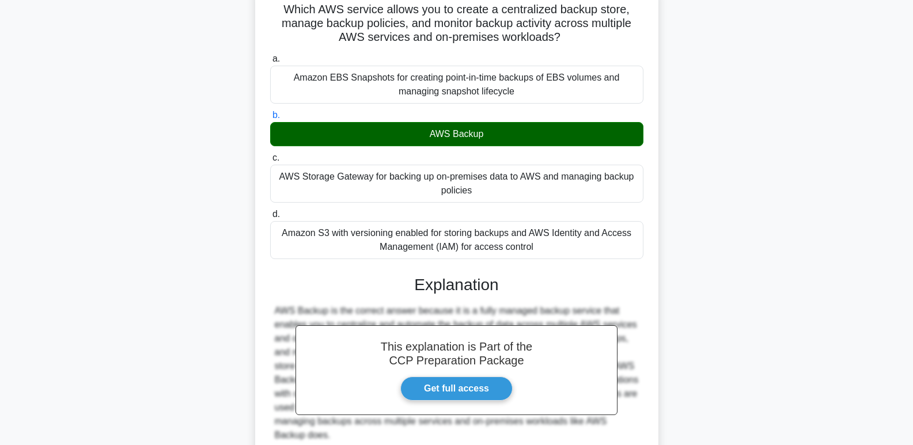
scroll to position [183, 0]
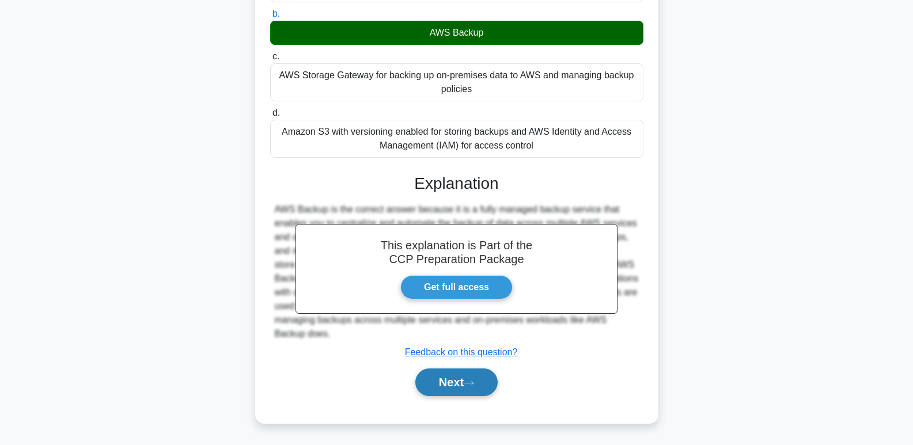
click at [473, 384] on icon at bounding box center [468, 382] width 9 height 3
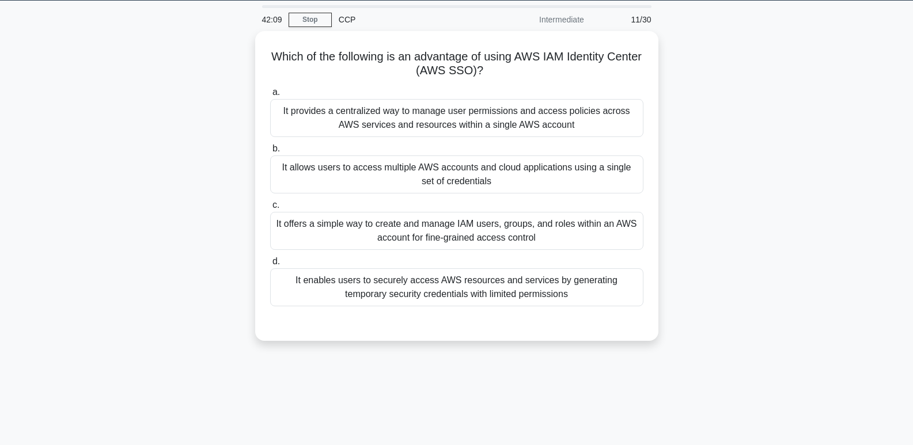
scroll to position [0, 0]
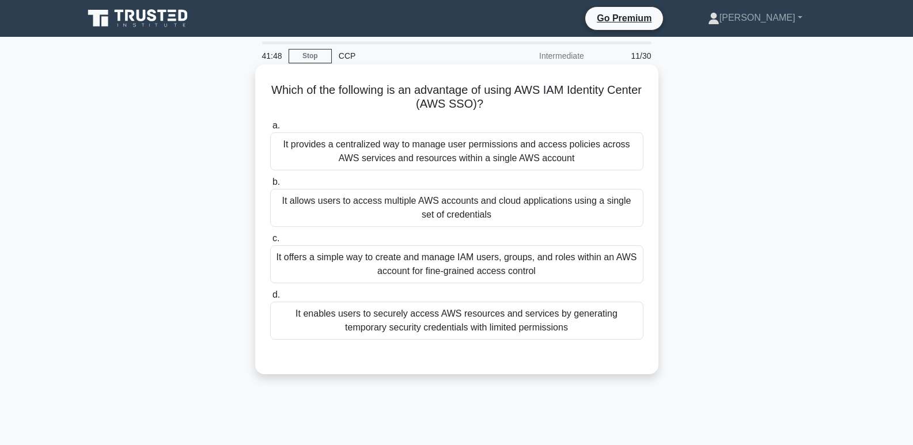
click at [559, 278] on div "It offers a simple way to create and manage IAM users, groups, and roles within…" at bounding box center [456, 264] width 373 height 38
click at [270, 242] on input "c. It offers a simple way to create and manage IAM users, groups, and roles wit…" at bounding box center [270, 238] width 0 height 7
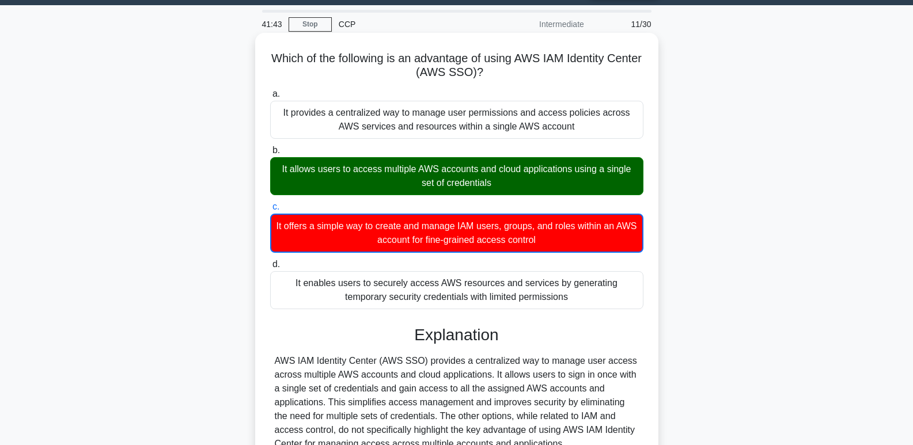
scroll to position [177, 0]
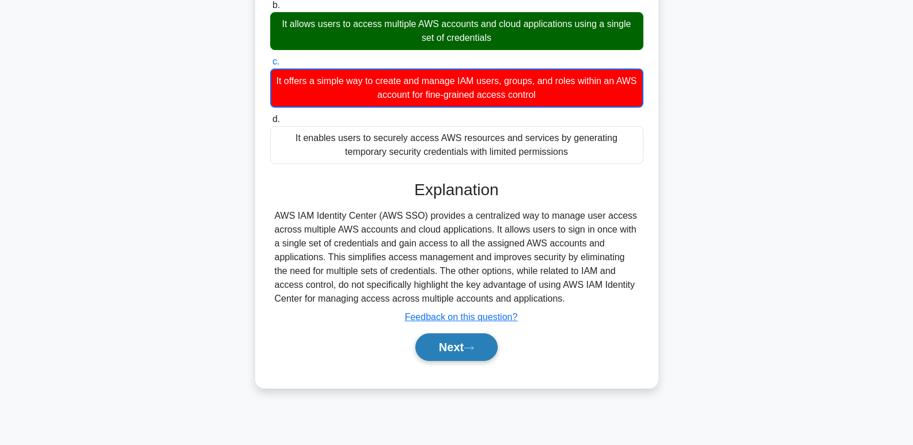
click at [478, 359] on button "Next" at bounding box center [456, 347] width 82 height 28
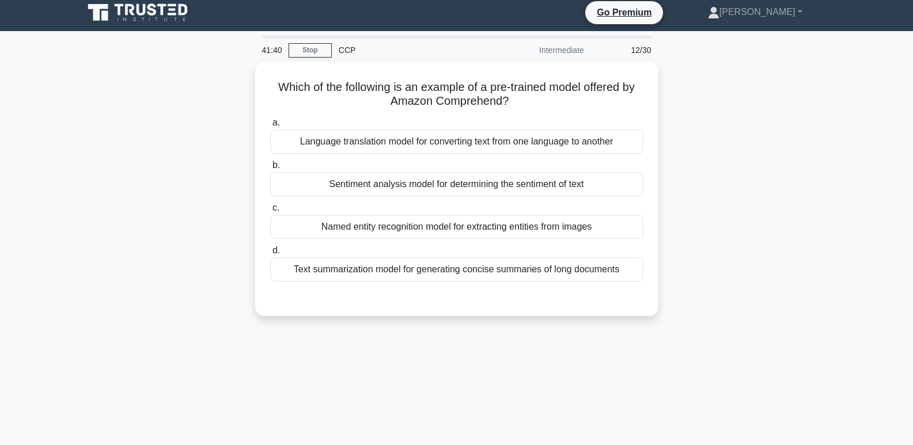
scroll to position [3, 0]
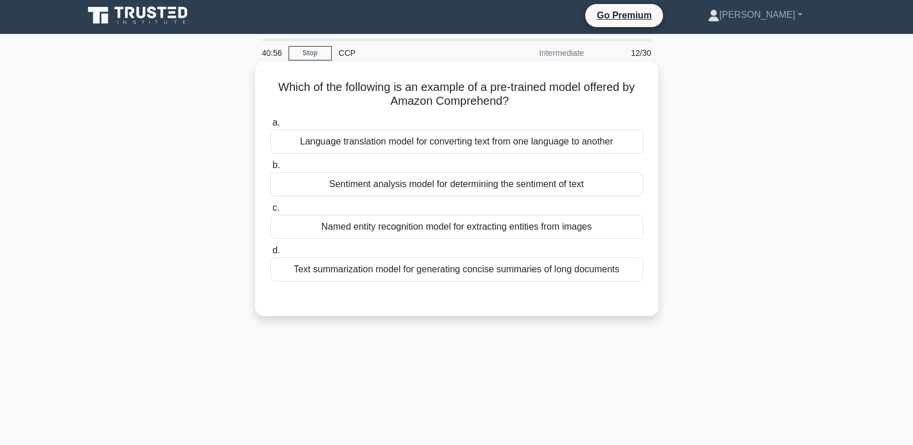
click at [607, 271] on div "Text summarization model for generating concise summaries of long documents" at bounding box center [456, 269] width 373 height 24
click at [270, 255] on input "d. Text summarization model for generating concise summaries of long documents" at bounding box center [270, 250] width 0 height 7
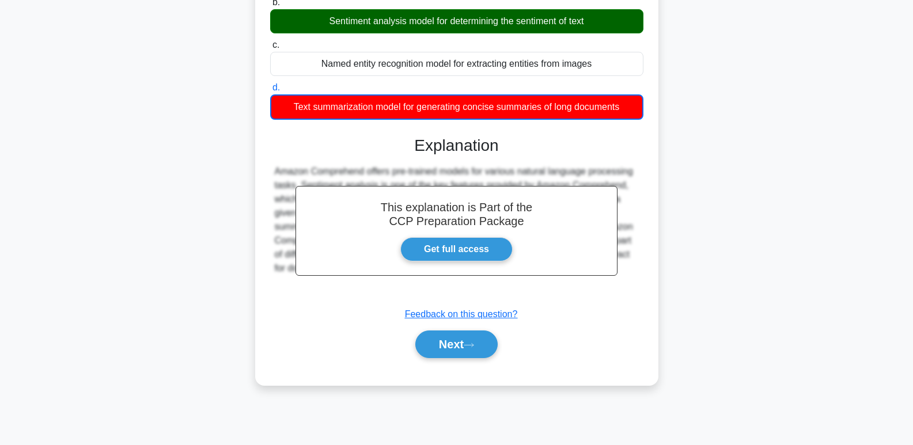
scroll to position [177, 0]
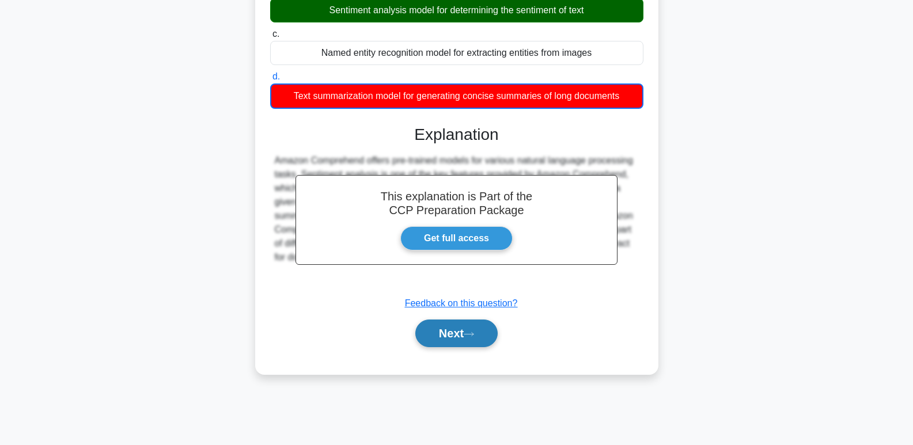
click at [468, 343] on button "Next" at bounding box center [456, 334] width 82 height 28
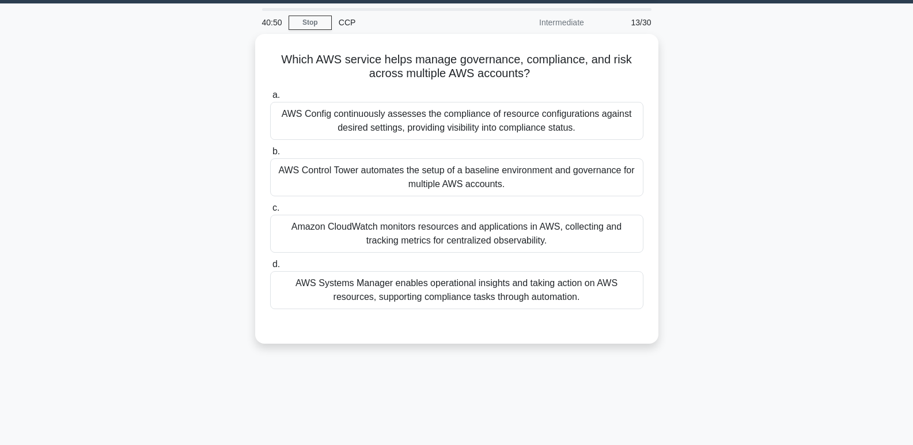
scroll to position [32, 0]
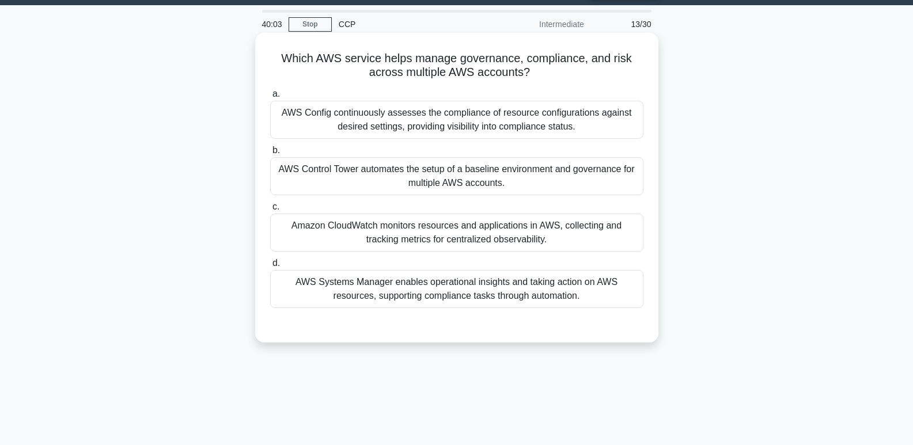
click at [451, 233] on div "Amazon CloudWatch monitors resources and applications in AWS, collecting and tr…" at bounding box center [456, 233] width 373 height 38
click at [270, 211] on input "c. Amazon CloudWatch monitors resources and applications in AWS, collecting and…" at bounding box center [270, 206] width 0 height 7
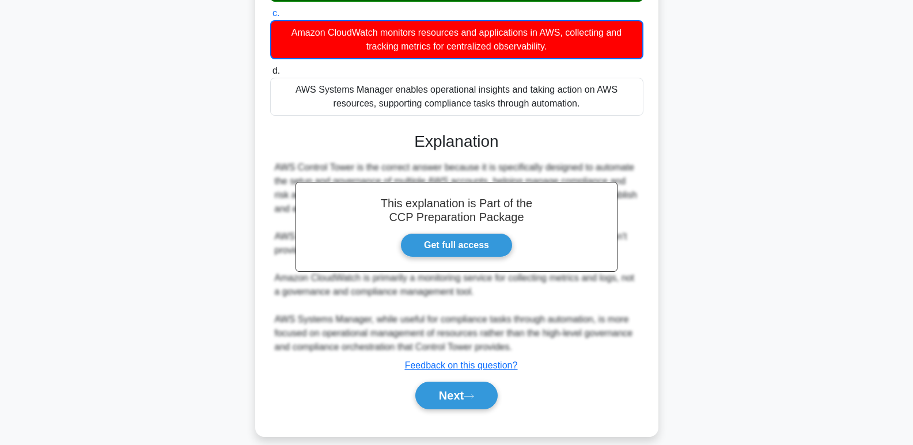
scroll to position [239, 0]
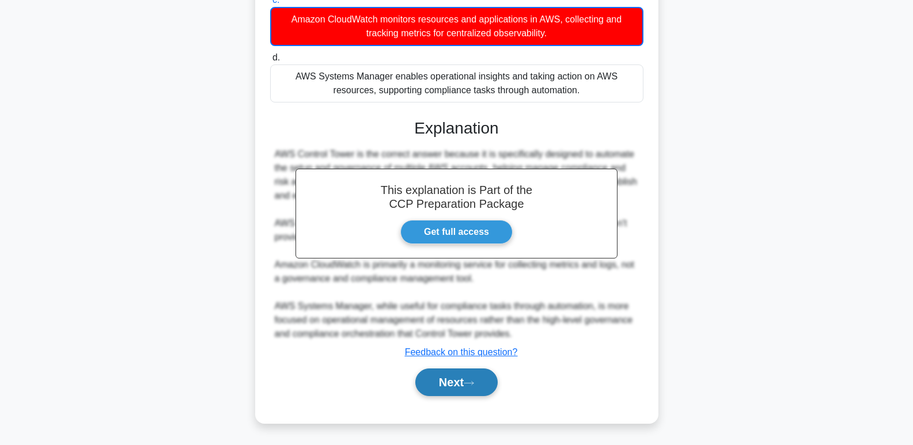
click at [458, 394] on button "Next" at bounding box center [456, 383] width 82 height 28
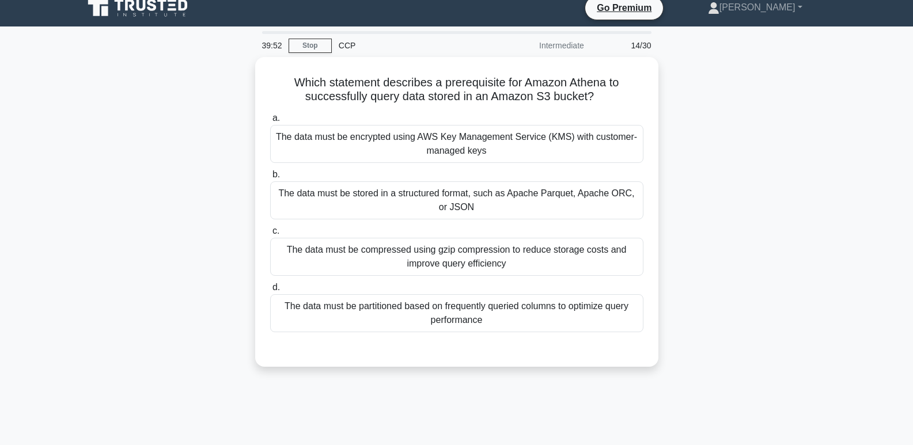
scroll to position [14, 0]
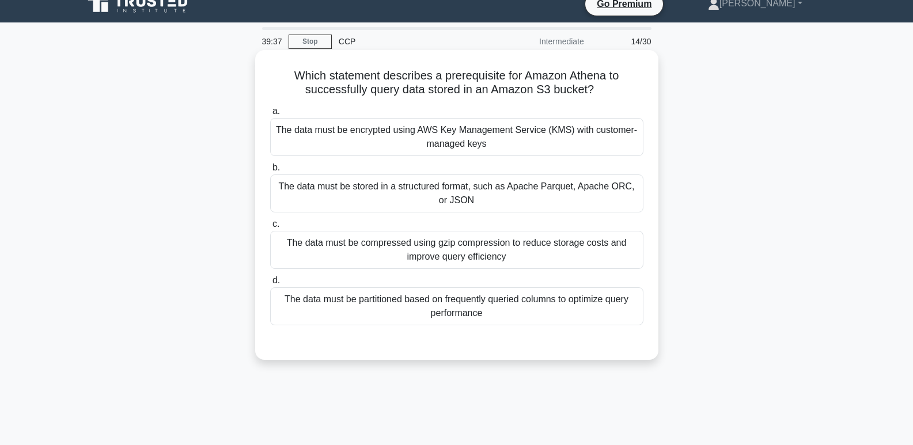
click at [554, 130] on div "The data must be encrypted using AWS Key Management Service (KMS) with customer…" at bounding box center [456, 137] width 373 height 38
click at [270, 115] on input "a. The data must be encrypted using AWS Key Management Service (KMS) with custo…" at bounding box center [270, 111] width 0 height 7
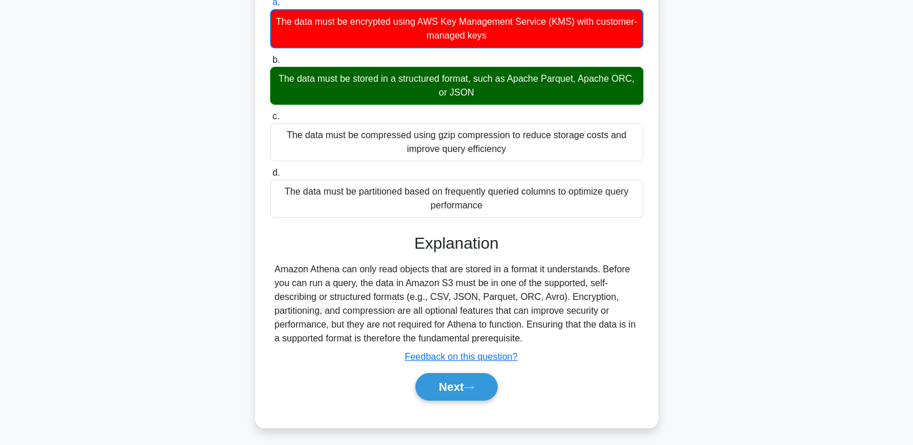
scroll to position [127, 0]
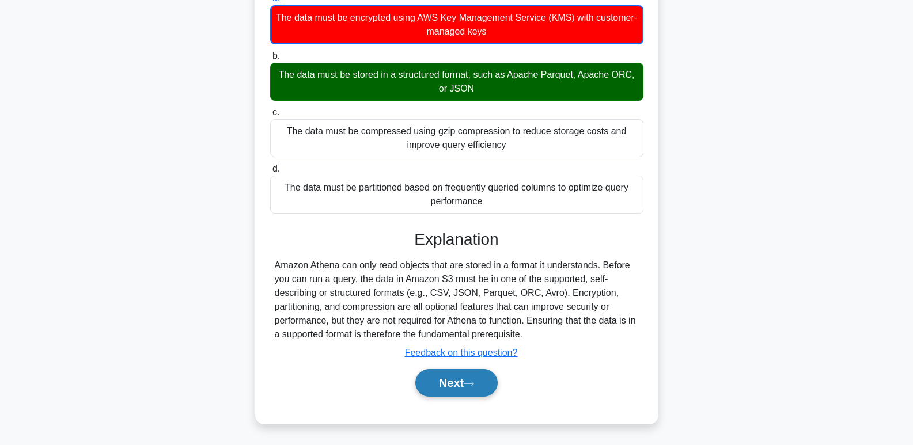
click at [468, 388] on button "Next" at bounding box center [456, 383] width 82 height 28
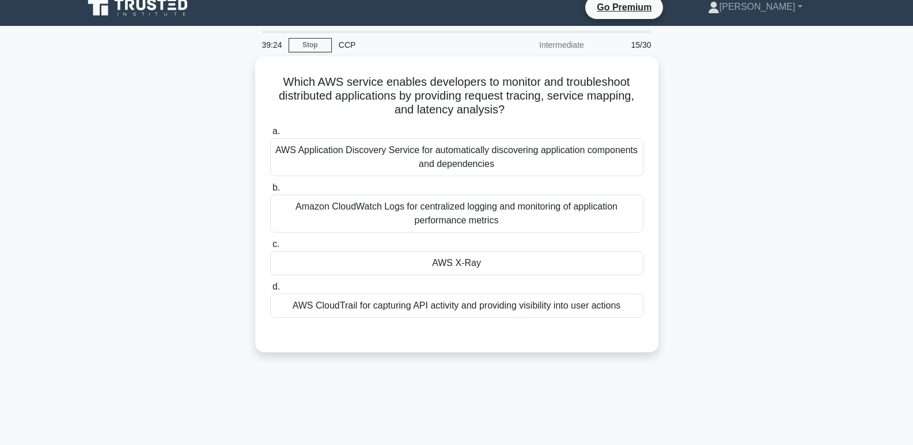
scroll to position [7, 0]
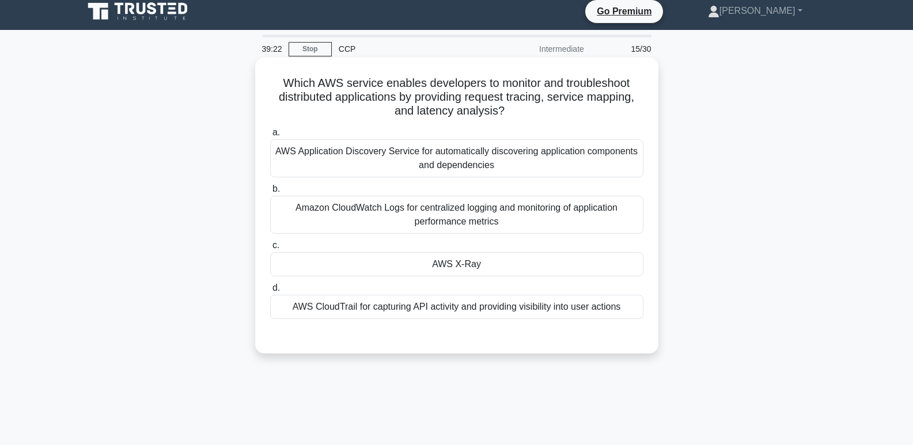
click at [513, 266] on div "AWS X-Ray" at bounding box center [456, 264] width 373 height 24
click at [270, 249] on input "c. AWS X-Ray" at bounding box center [270, 245] width 0 height 7
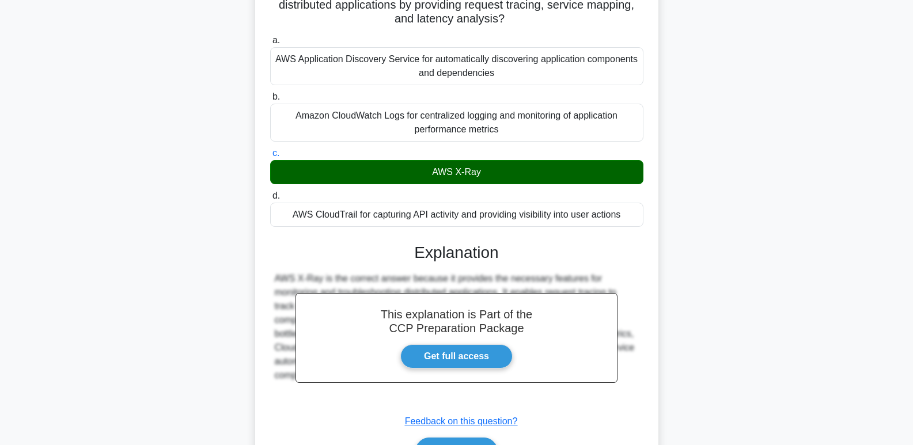
scroll to position [177, 0]
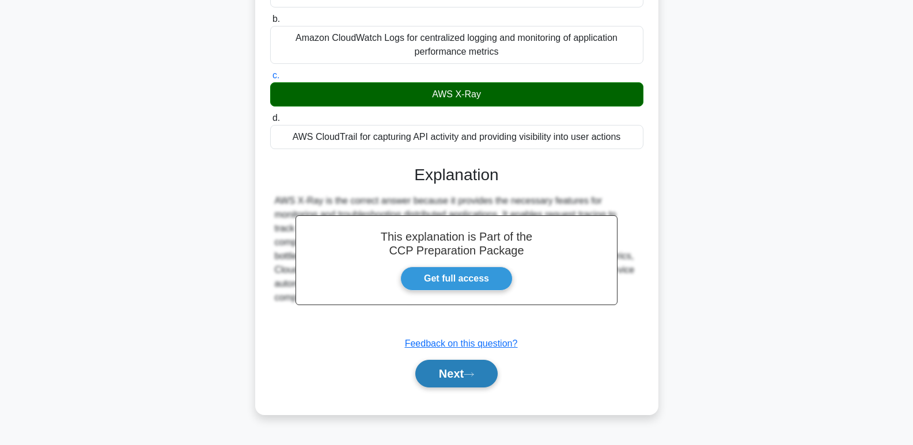
click at [450, 378] on button "Next" at bounding box center [456, 374] width 82 height 28
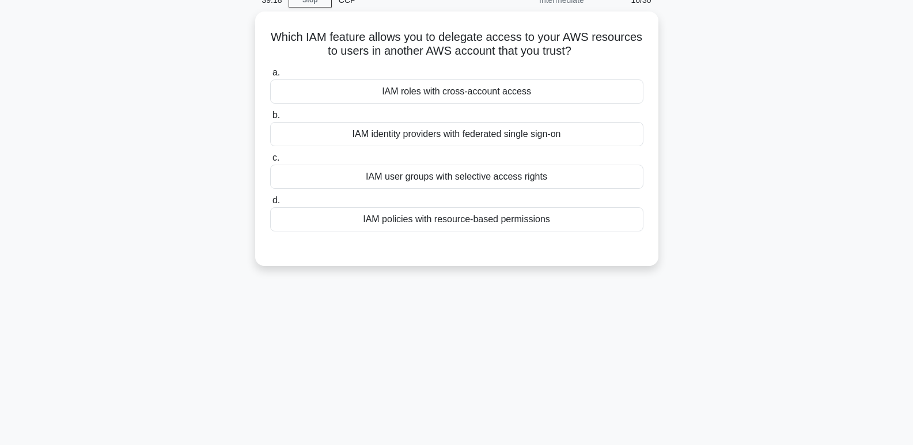
scroll to position [0, 0]
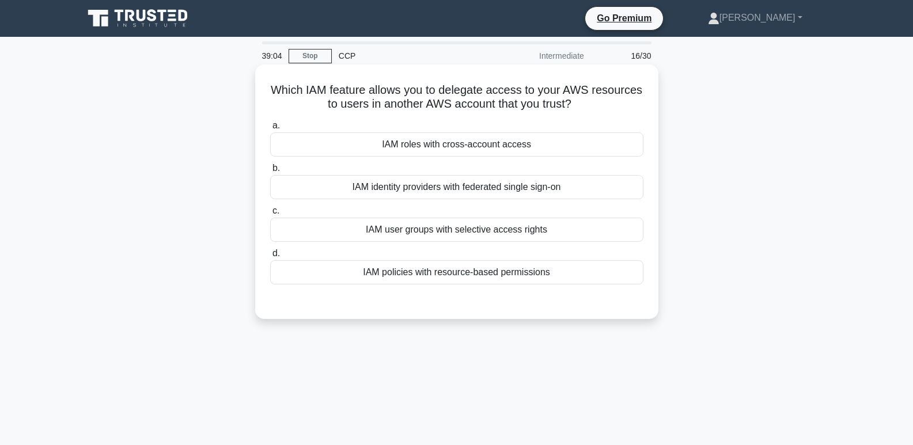
click at [519, 236] on div "IAM user groups with selective access rights" at bounding box center [456, 230] width 373 height 24
click at [270, 215] on input "c. IAM user groups with selective access rights" at bounding box center [270, 210] width 0 height 7
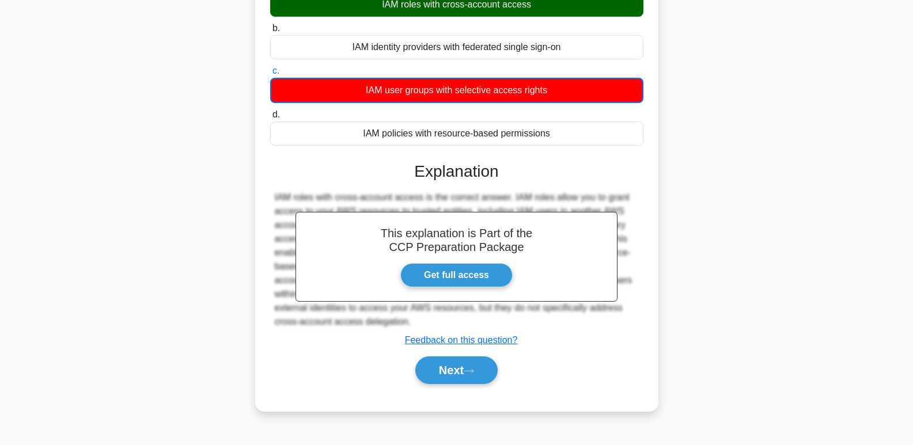
scroll to position [161, 0]
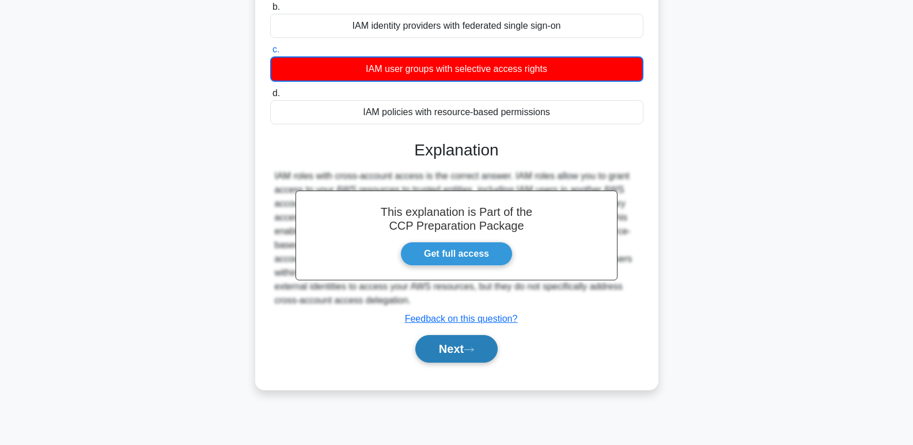
click at [441, 355] on button "Next" at bounding box center [456, 349] width 82 height 28
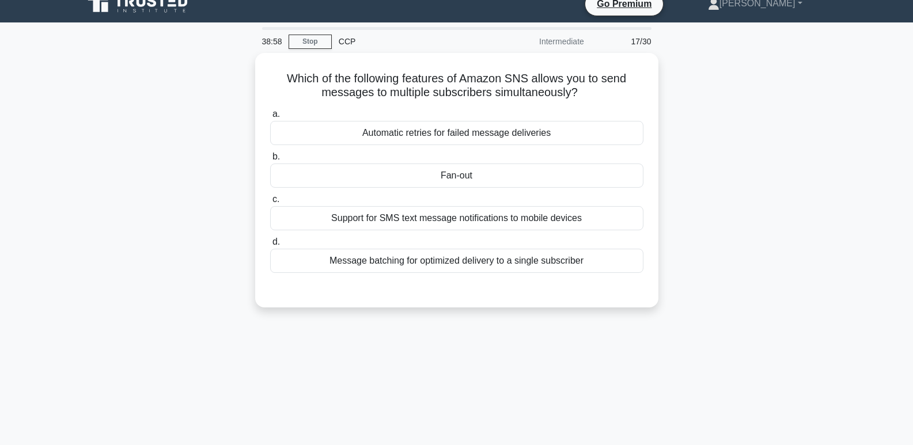
scroll to position [13, 0]
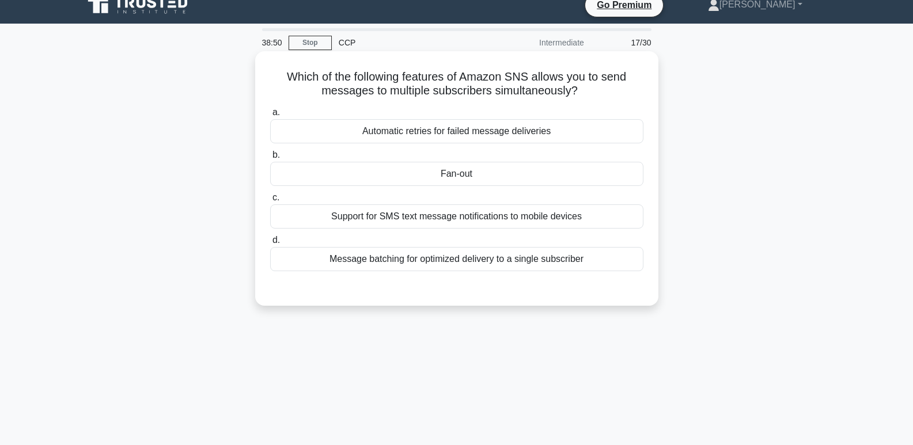
click at [578, 175] on div "Fan-out" at bounding box center [456, 174] width 373 height 24
click at [270, 159] on input "b. Fan-out" at bounding box center [270, 154] width 0 height 7
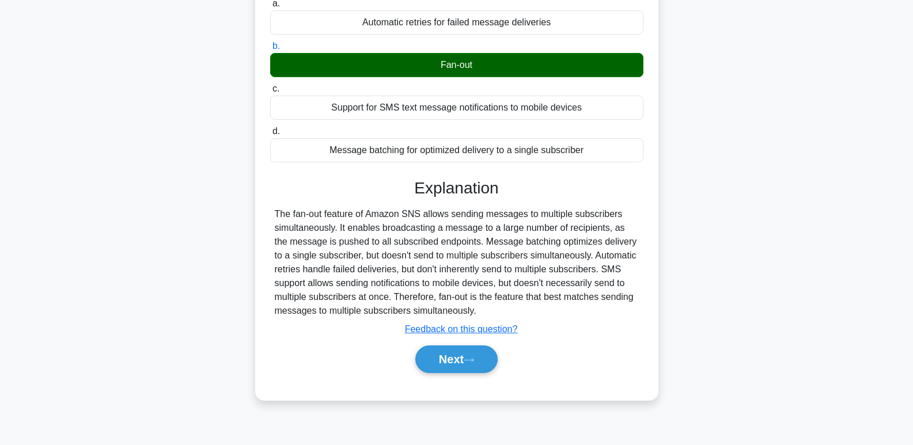
scroll to position [126, 0]
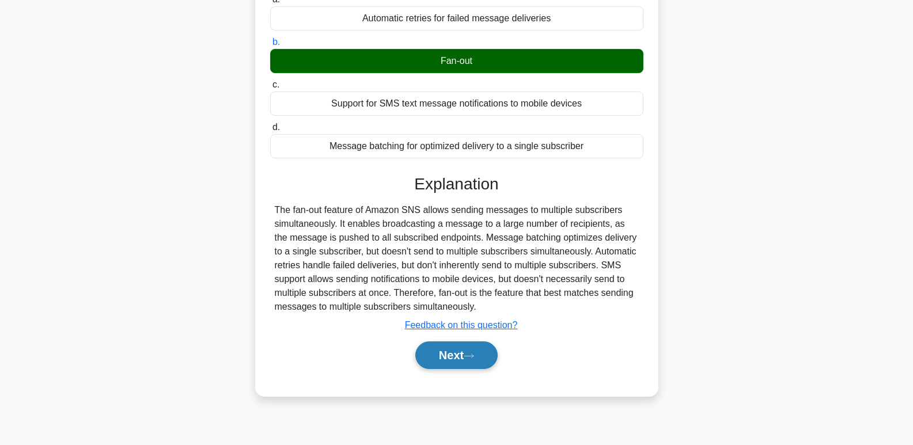
click at [451, 356] on button "Next" at bounding box center [456, 356] width 82 height 28
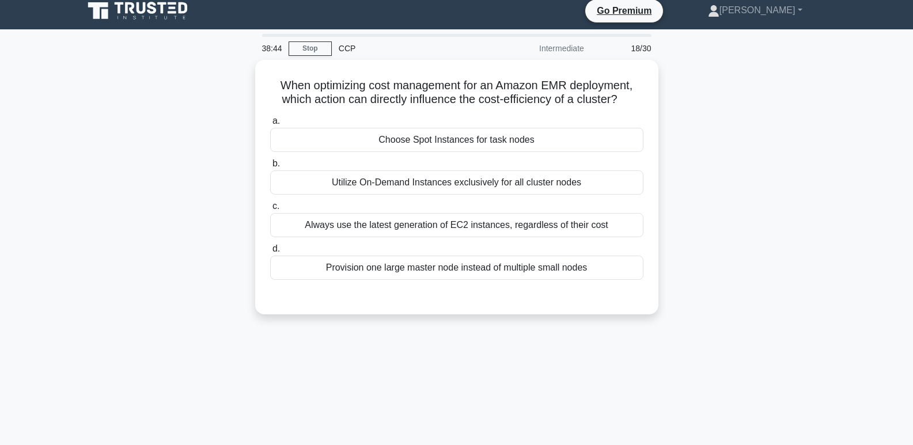
scroll to position [0, 0]
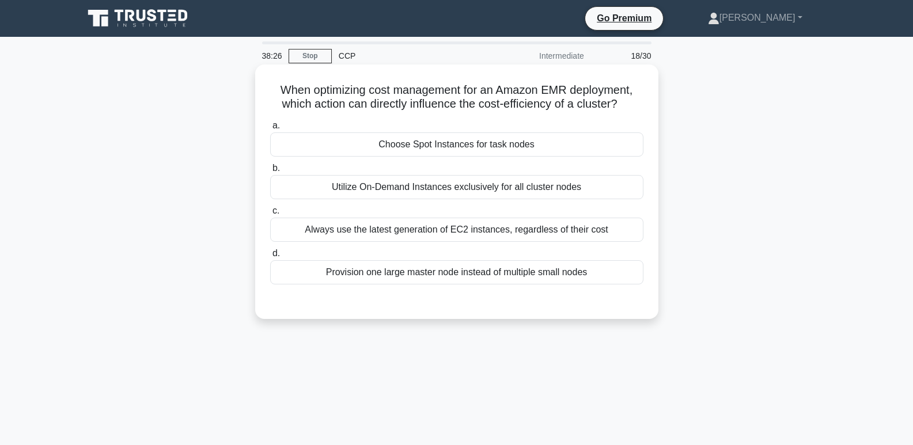
click at [597, 143] on div "Choose Spot Instances for task nodes" at bounding box center [456, 144] width 373 height 24
click at [270, 130] on input "a. Choose Spot Instances for task nodes" at bounding box center [270, 125] width 0 height 7
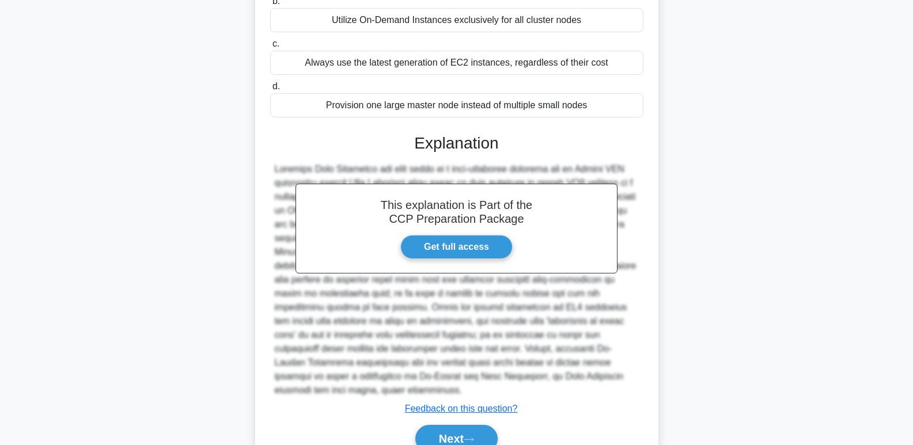
scroll to position [210, 0]
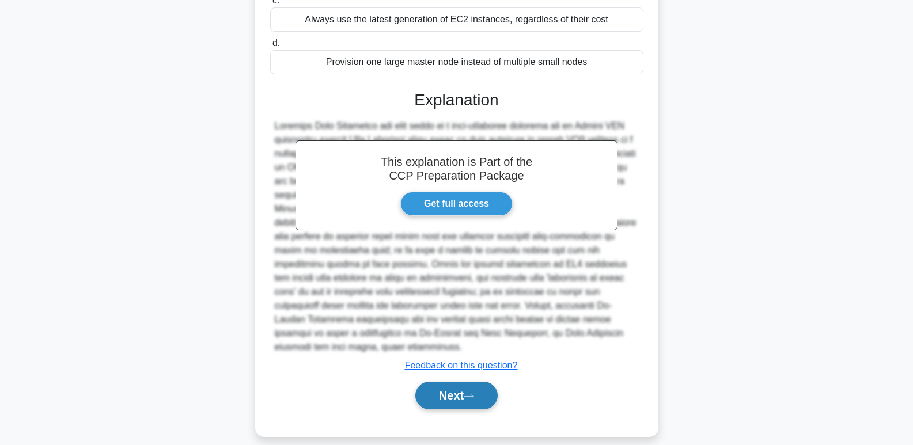
click at [431, 382] on button "Next" at bounding box center [456, 396] width 82 height 28
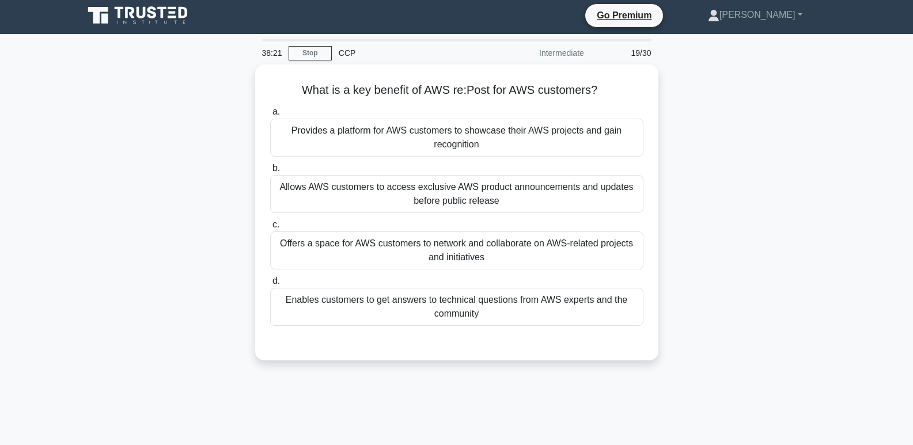
scroll to position [0, 0]
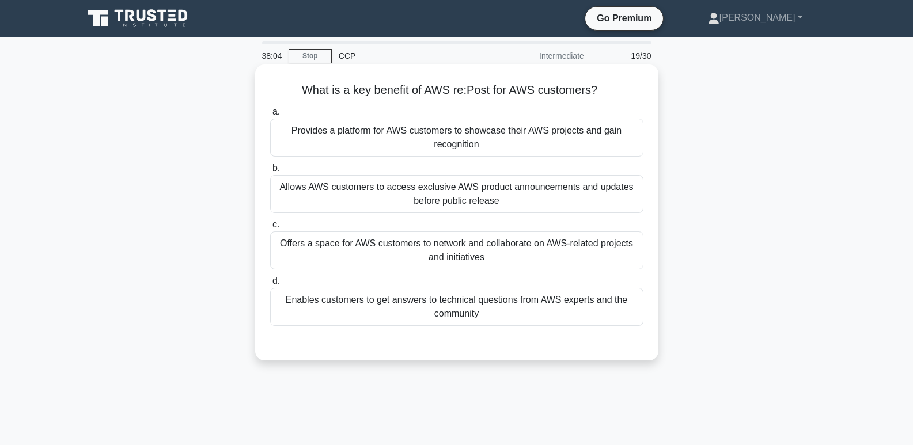
click at [494, 244] on div "Offers a space for AWS customers to network and collaborate on AWS-related proj…" at bounding box center [456, 251] width 373 height 38
click at [270, 229] on input "c. Offers a space for AWS customers to network and collaborate on AWS-related p…" at bounding box center [270, 224] width 0 height 7
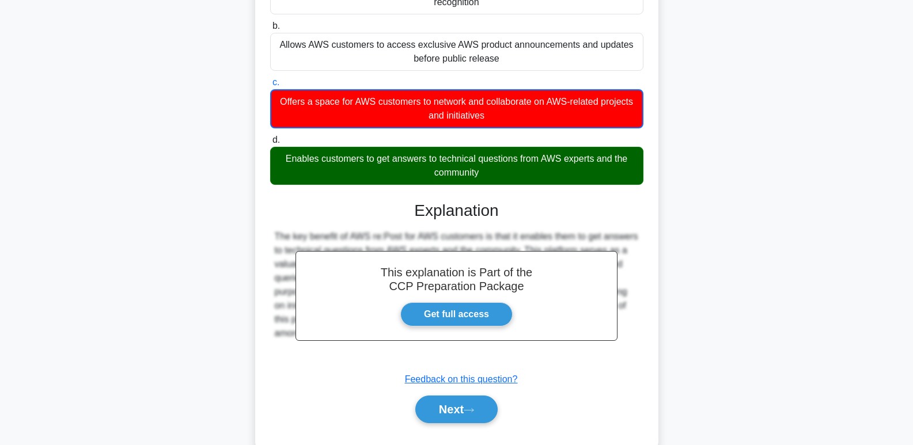
scroll to position [165, 0]
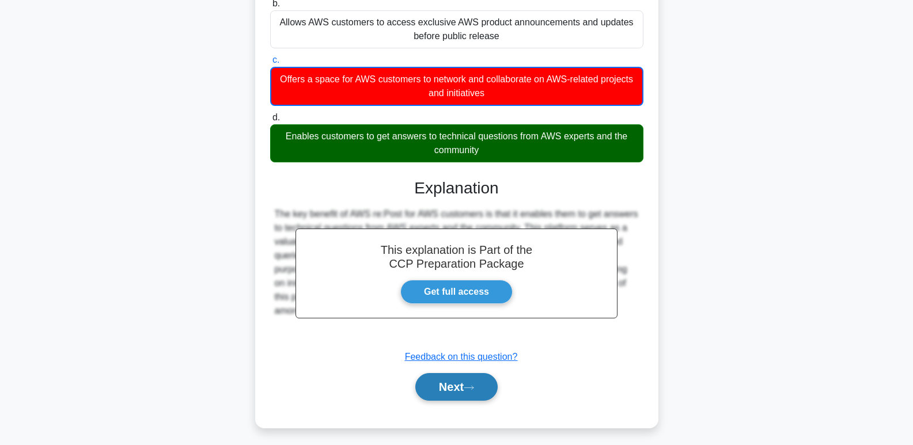
click at [483, 400] on button "Next" at bounding box center [456, 387] width 82 height 28
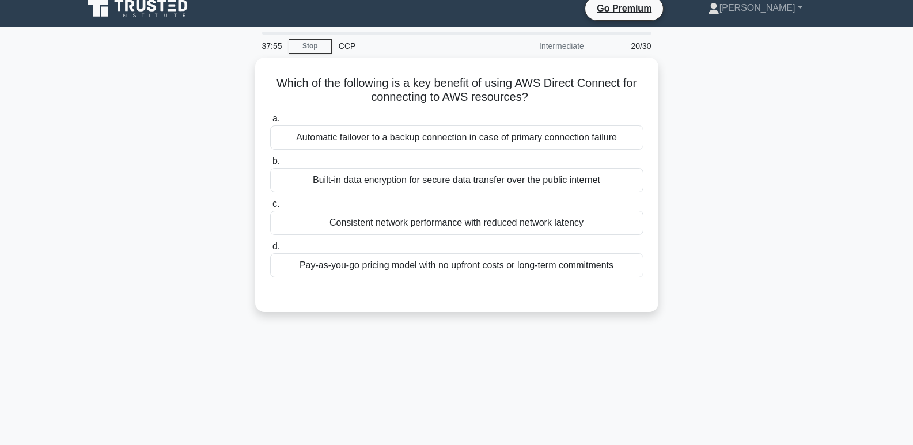
scroll to position [0, 0]
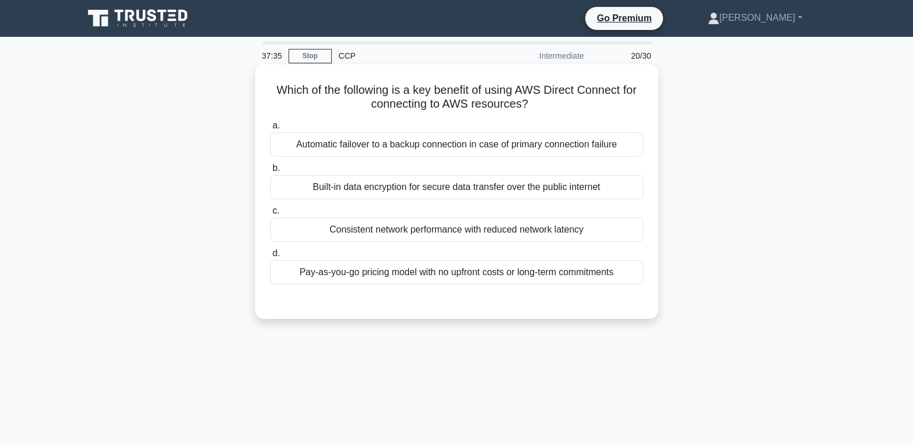
click at [537, 279] on div "Pay-as-you-go pricing model with no upfront costs or long-term commitments" at bounding box center [456, 272] width 373 height 24
click at [270, 257] on input "d. Pay-as-you-go pricing model with no upfront costs or long-term commitments" at bounding box center [270, 253] width 0 height 7
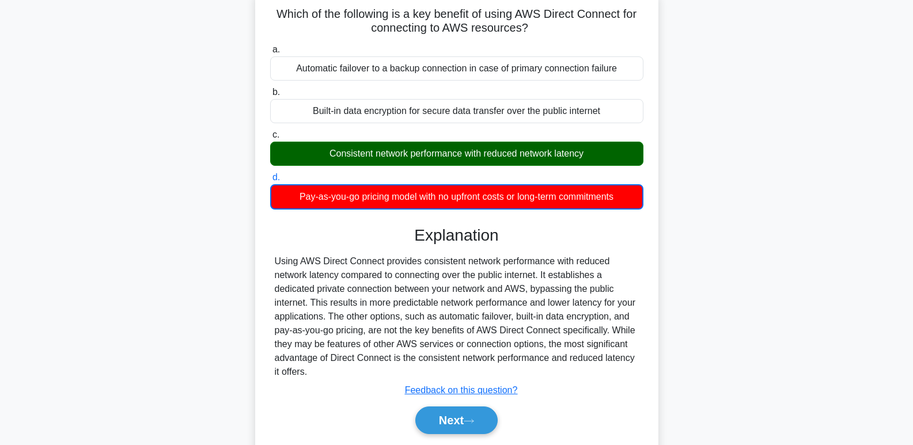
scroll to position [85, 0]
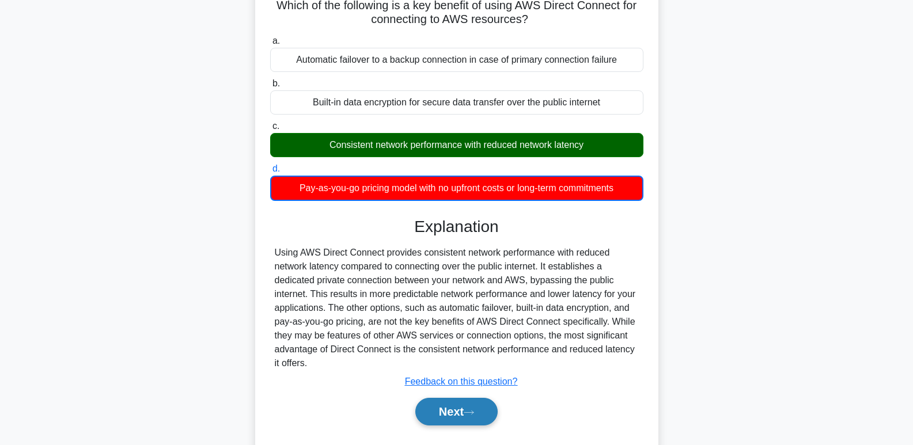
click at [454, 413] on button "Next" at bounding box center [456, 412] width 82 height 28
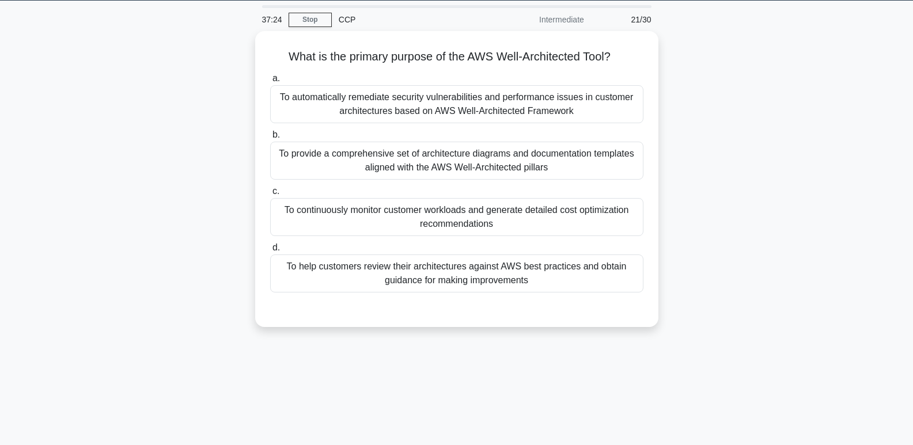
scroll to position [35, 0]
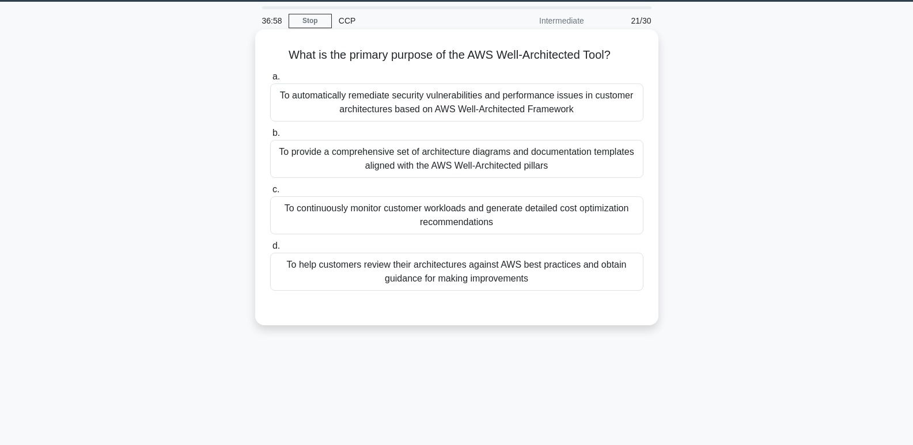
click at [489, 276] on div "To help customers review their architectures against AWS best practices and obt…" at bounding box center [456, 272] width 373 height 38
click at [270, 250] on input "d. To help customers review their architectures against AWS best practices and …" at bounding box center [270, 245] width 0 height 7
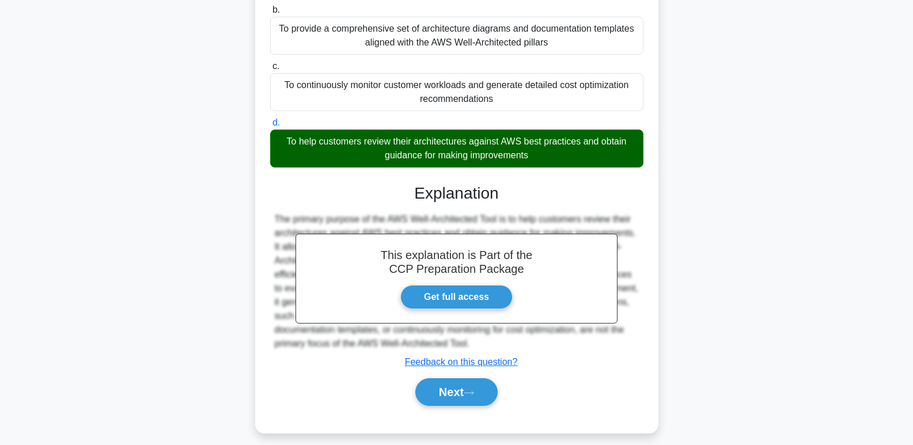
scroll to position [177, 0]
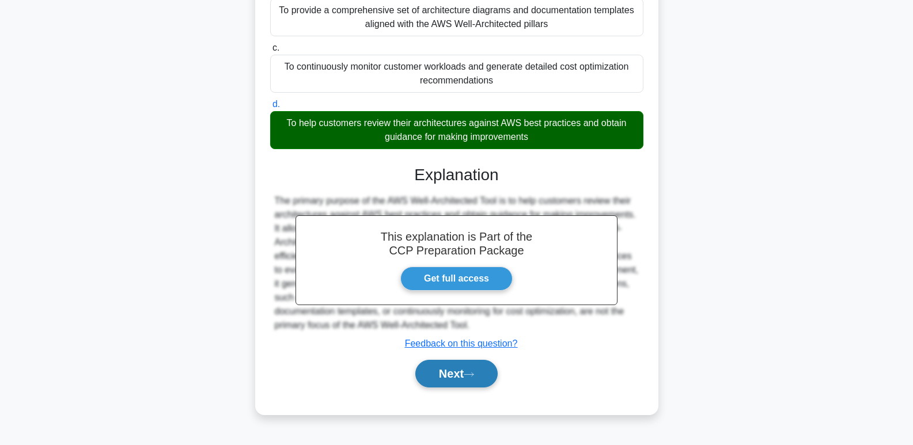
click at [452, 380] on button "Next" at bounding box center [456, 374] width 82 height 28
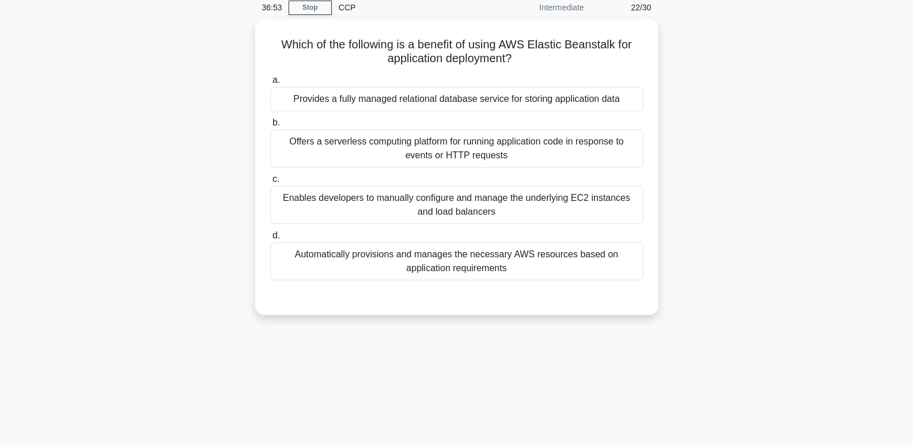
scroll to position [47, 0]
click at [449, 264] on div "Automatically provisions and manages the necessary AWS resources based on appli…" at bounding box center [456, 260] width 373 height 38
click at [270, 238] on input "d. Automatically provisions and manages the necessary AWS resources based on ap…" at bounding box center [270, 233] width 0 height 7
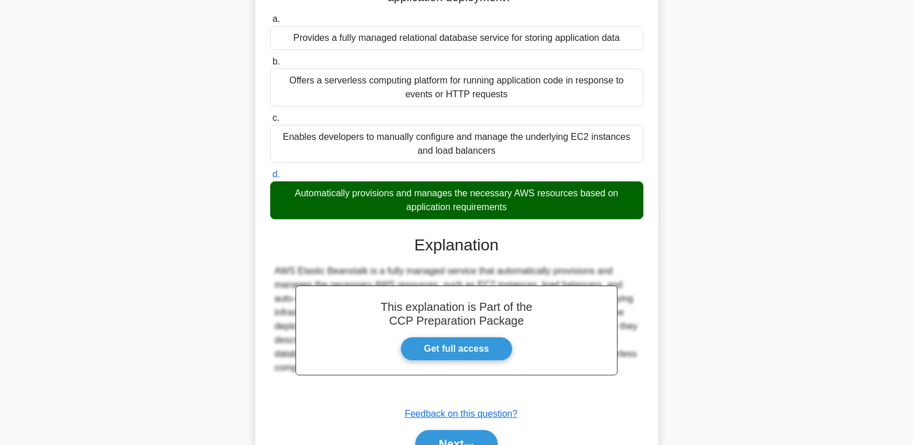
scroll to position [177, 0]
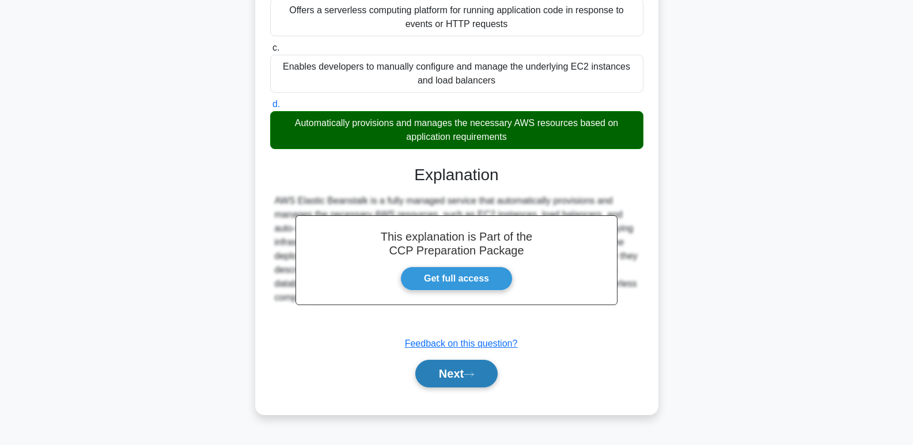
click at [447, 377] on button "Next" at bounding box center [456, 374] width 82 height 28
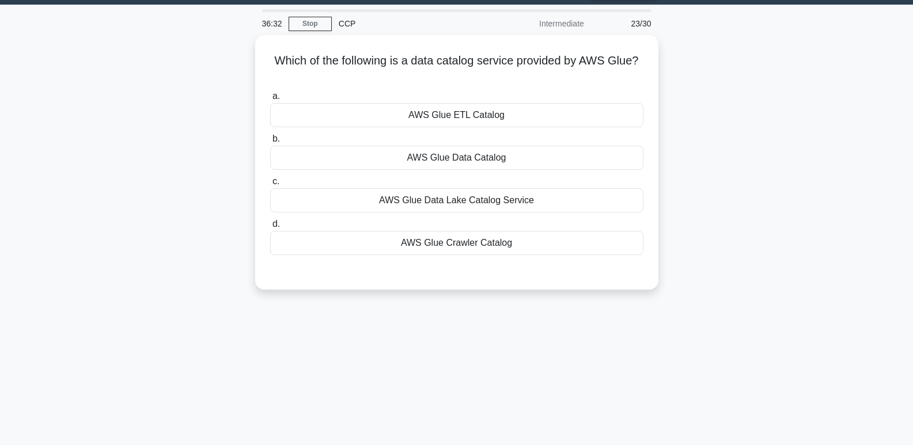
scroll to position [32, 0]
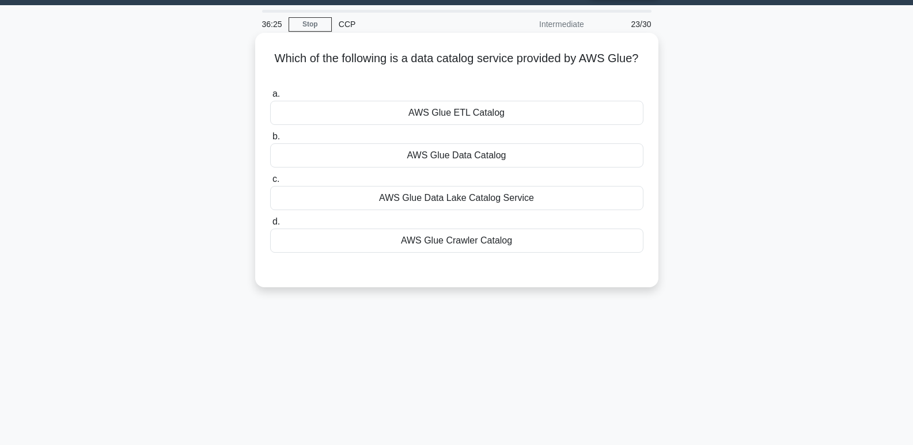
click at [492, 160] on div "AWS Glue Data Catalog" at bounding box center [456, 155] width 373 height 24
click at [270, 141] on input "b. AWS Glue Data Catalog" at bounding box center [270, 136] width 0 height 7
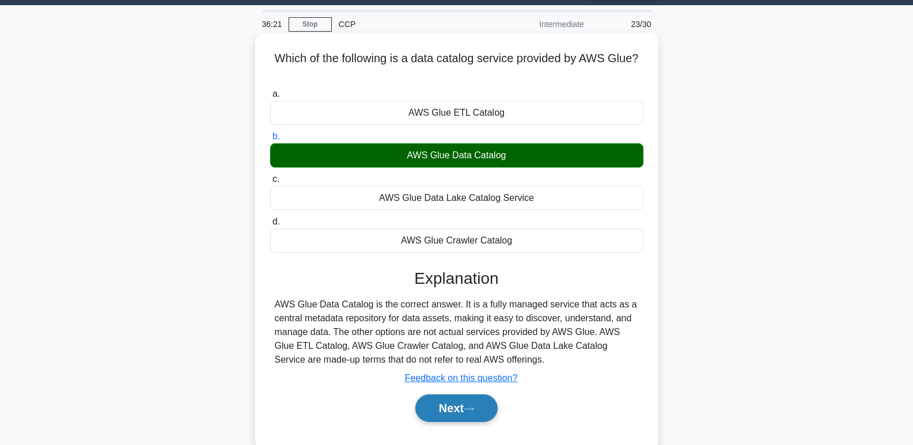
click at [464, 415] on button "Next" at bounding box center [456, 409] width 82 height 28
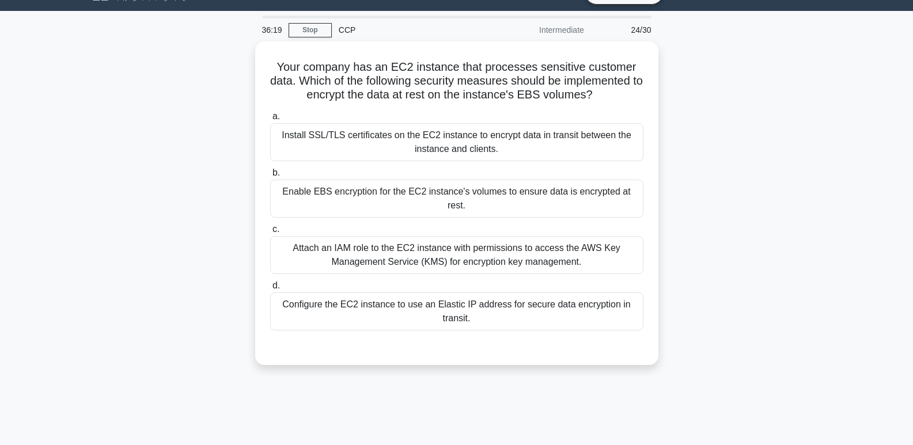
scroll to position [16, 0]
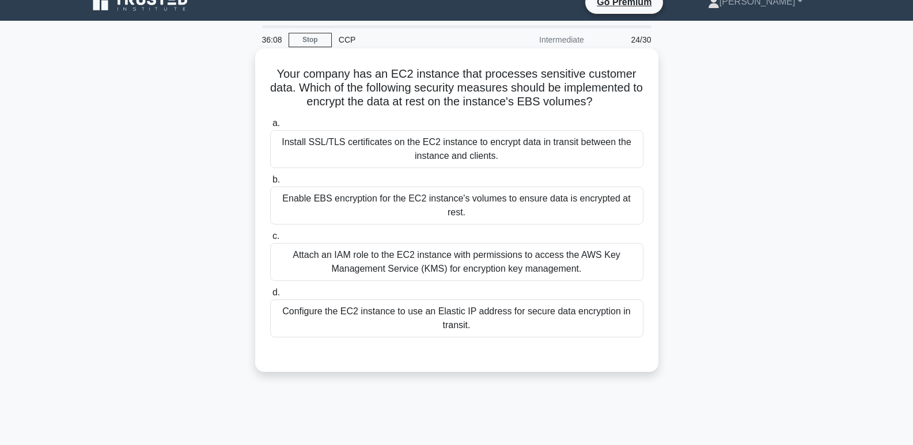
click at [536, 153] on div "Install SSL/TLS certificates on the EC2 instance to encrypt data in transit bet…" at bounding box center [456, 149] width 373 height 38
click at [270, 127] on input "a. Install SSL/TLS certificates on the EC2 instance to encrypt data in transit …" at bounding box center [270, 123] width 0 height 7
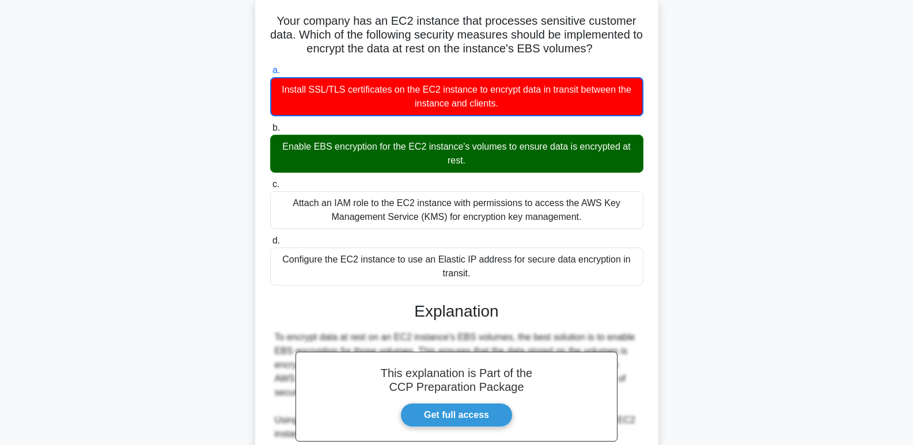
scroll to position [253, 0]
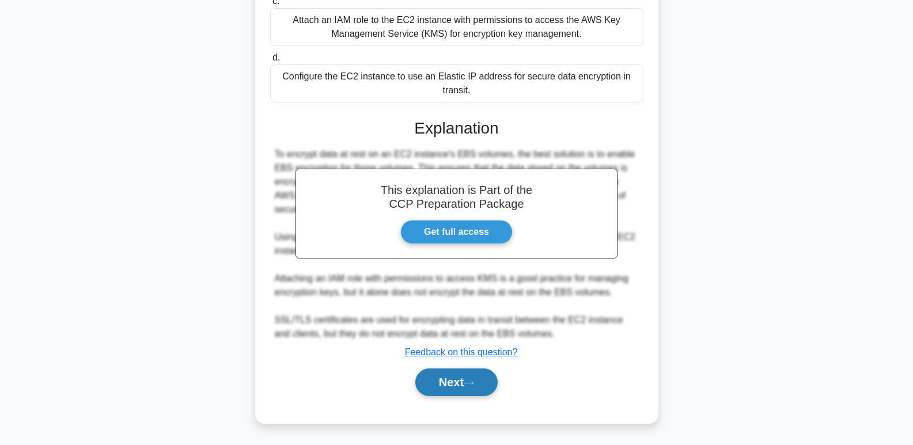
click at [463, 392] on button "Next" at bounding box center [456, 383] width 82 height 28
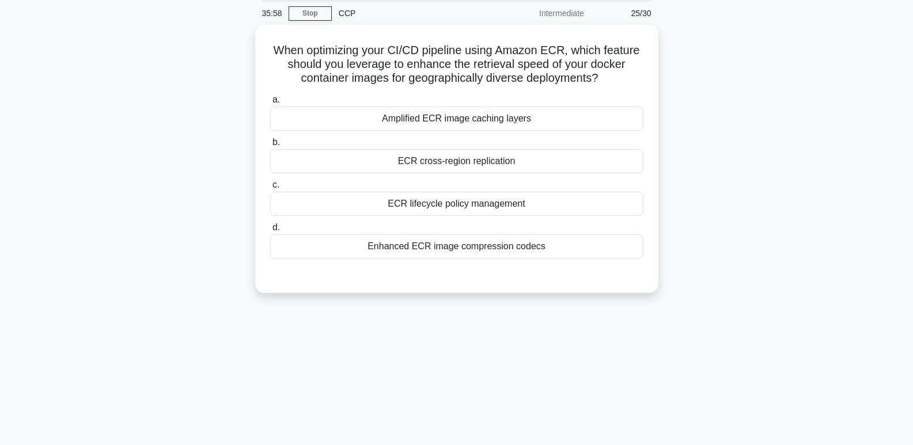
scroll to position [41, 0]
click at [471, 166] on div "ECR cross-region replication" at bounding box center [456, 160] width 373 height 24
click at [270, 145] on input "b. ECR cross-region replication" at bounding box center [270, 141] width 0 height 7
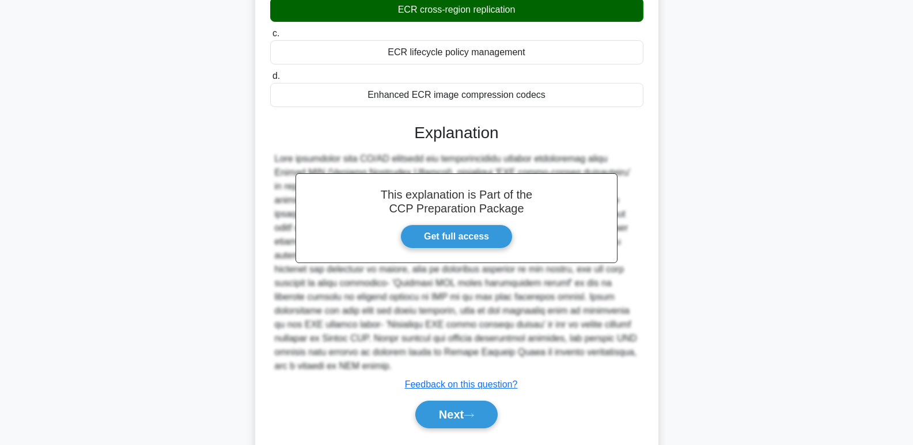
scroll to position [224, 0]
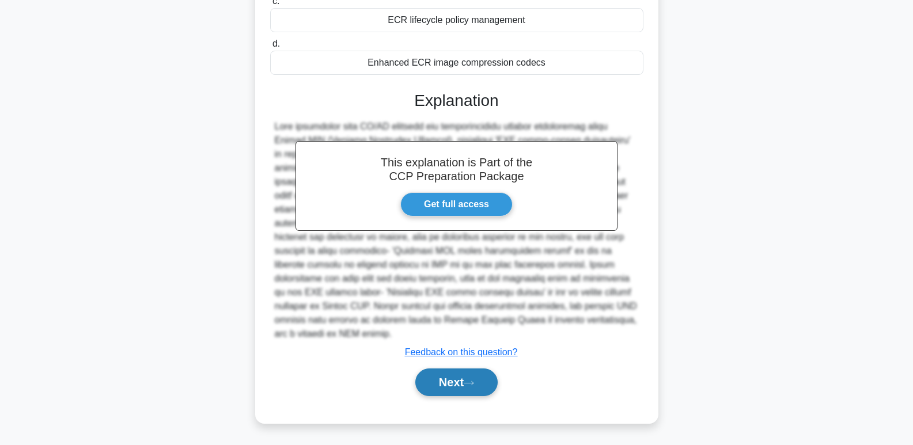
click at [467, 395] on button "Next" at bounding box center [456, 383] width 82 height 28
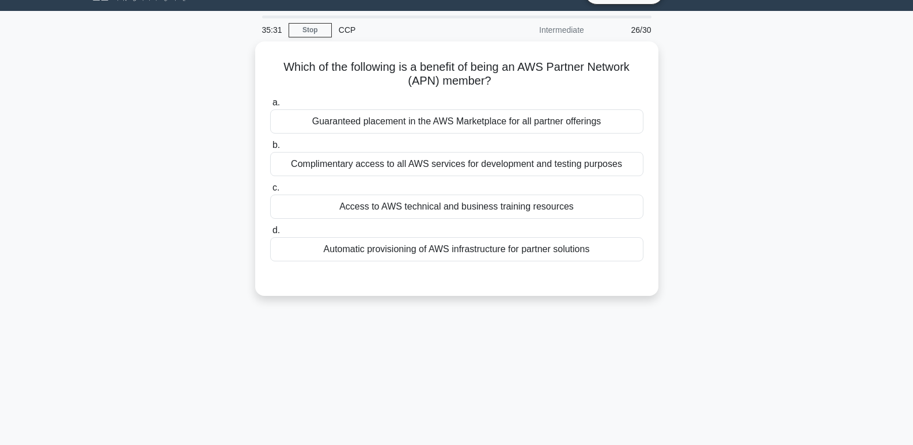
scroll to position [25, 0]
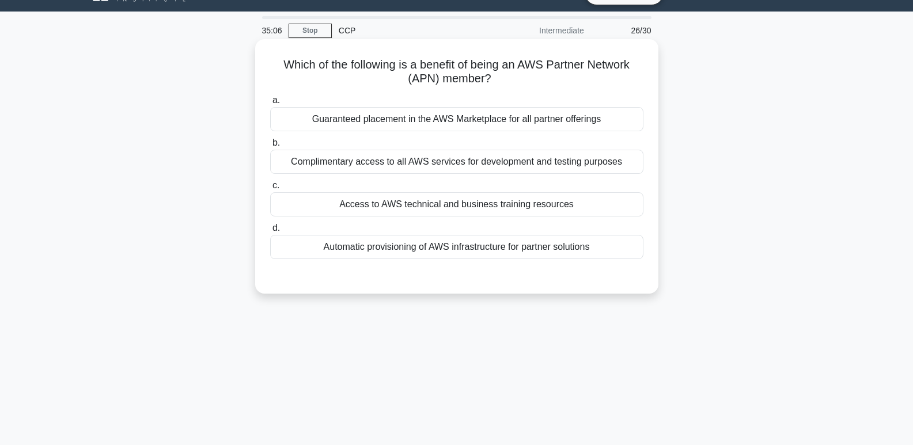
click at [482, 251] on div "Automatic provisioning of AWS infrastructure for partner solutions" at bounding box center [456, 247] width 373 height 24
click at [270, 232] on input "d. Automatic provisioning of AWS infrastructure for partner solutions" at bounding box center [270, 228] width 0 height 7
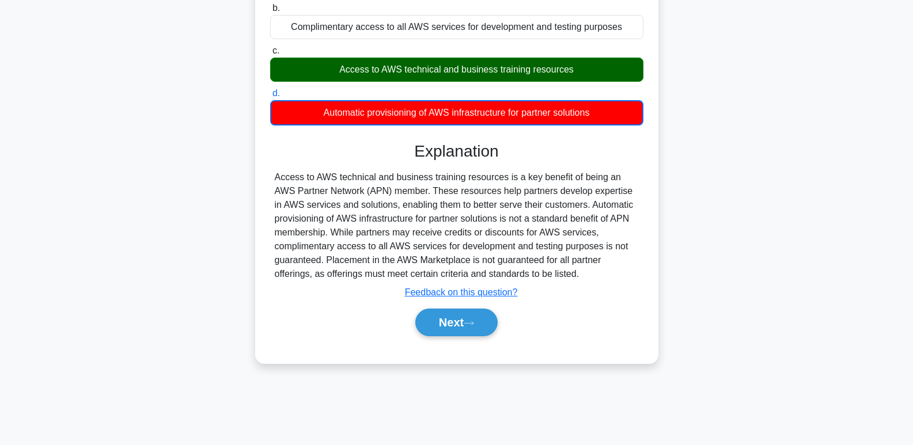
scroll to position [177, 0]
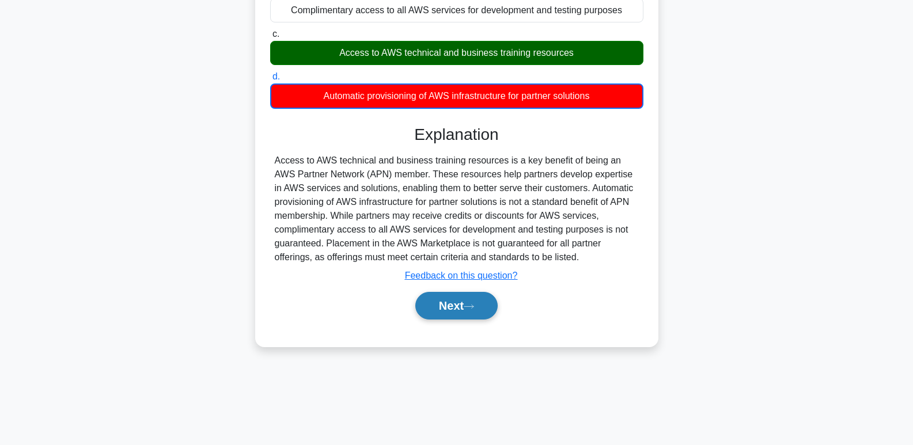
click at [458, 310] on button "Next" at bounding box center [456, 306] width 82 height 28
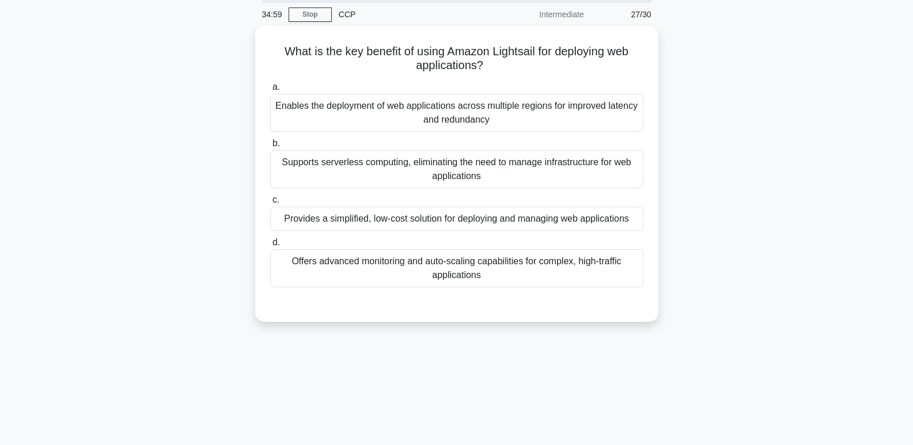
scroll to position [35, 0]
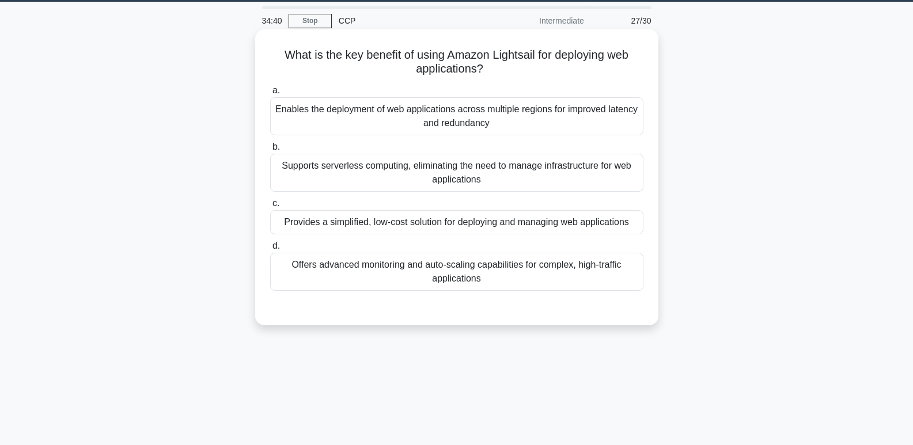
click at [412, 228] on div "Provides a simplified, low-cost solution for deploying and managing web applica…" at bounding box center [456, 222] width 373 height 24
click at [270, 207] on input "c. Provides a simplified, low-cost solution for deploying and managing web appl…" at bounding box center [270, 203] width 0 height 7
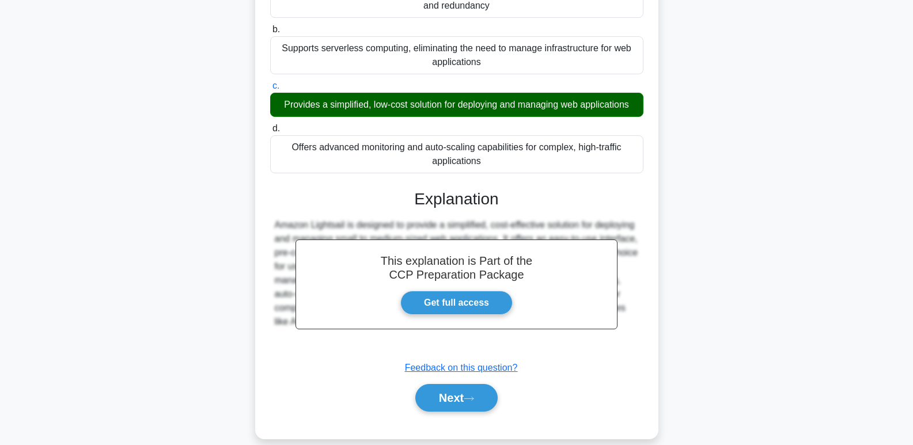
scroll to position [177, 0]
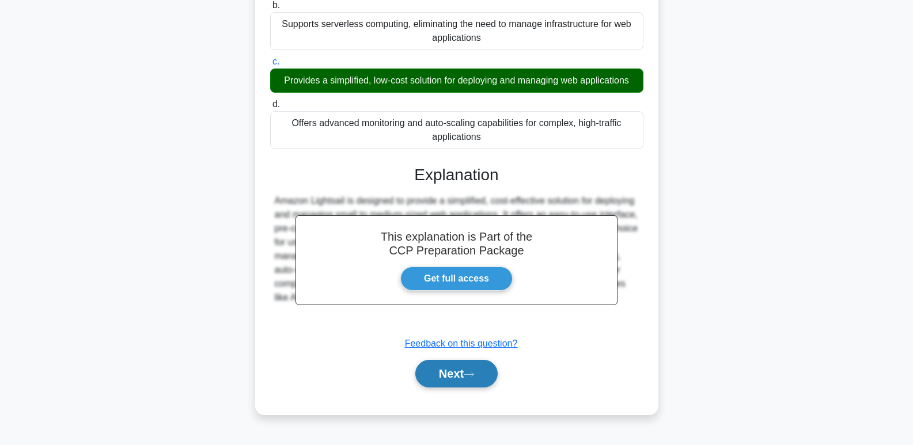
click at [442, 378] on button "Next" at bounding box center [456, 374] width 82 height 28
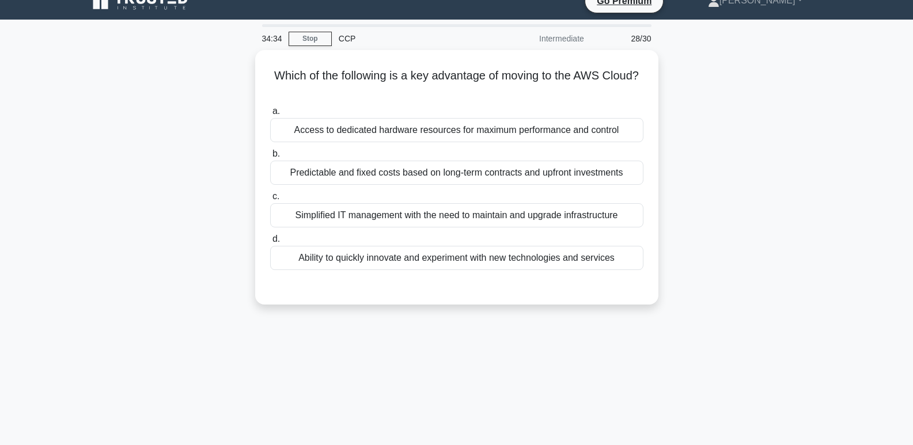
scroll to position [15, 0]
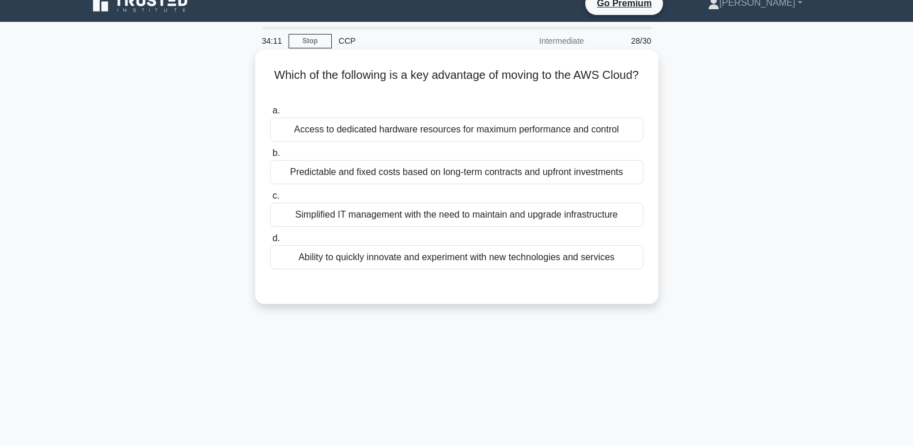
click at [482, 223] on div "Simplified IT management with the need to maintain and upgrade infrastructure" at bounding box center [456, 215] width 373 height 24
click at [270, 200] on input "c. Simplified IT management with the need to maintain and upgrade infrastructure" at bounding box center [270, 195] width 0 height 7
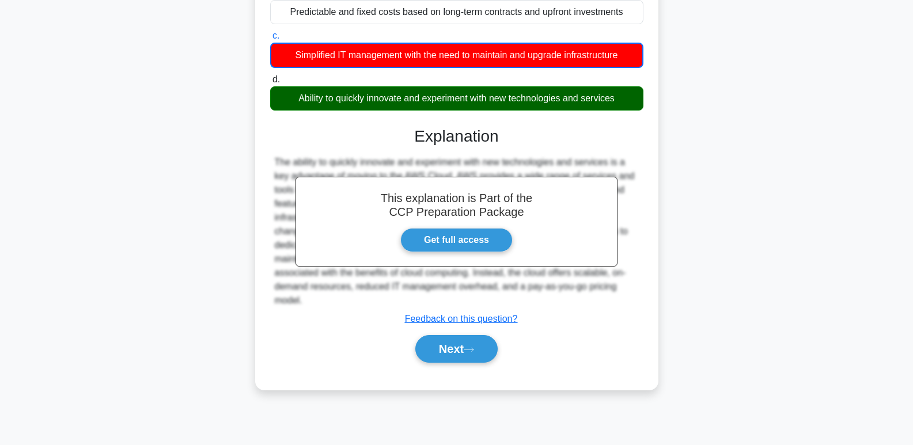
scroll to position [177, 0]
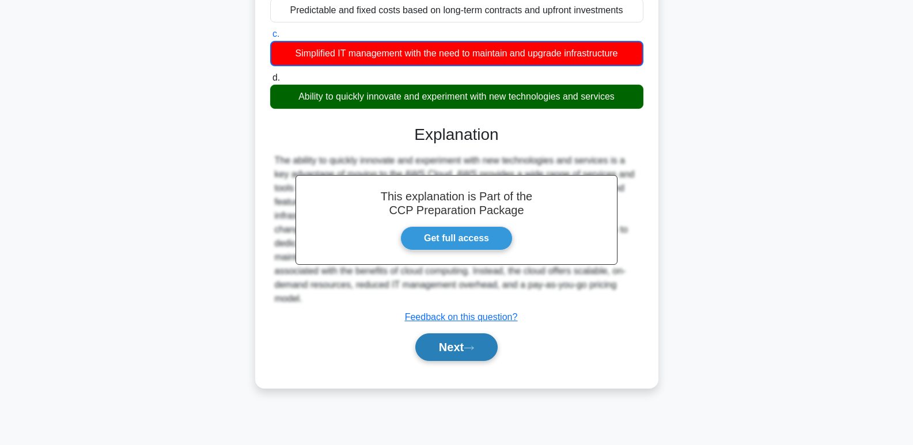
click at [438, 351] on button "Next" at bounding box center [456, 347] width 82 height 28
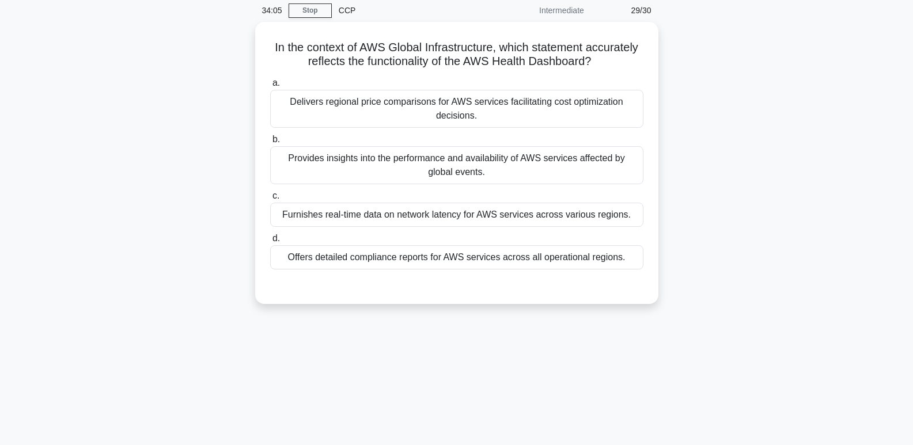
scroll to position [43, 0]
click at [550, 180] on div "Provides insights into the performance and availability of AWS services affecte…" at bounding box center [456, 165] width 373 height 38
click at [270, 143] on input "b. Provides insights into the performance and availability of AWS services affe…" at bounding box center [270, 139] width 0 height 7
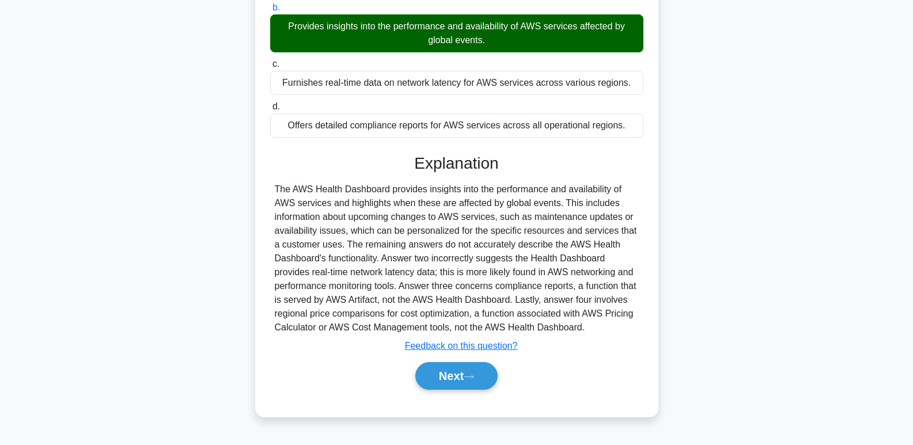
scroll to position [176, 0]
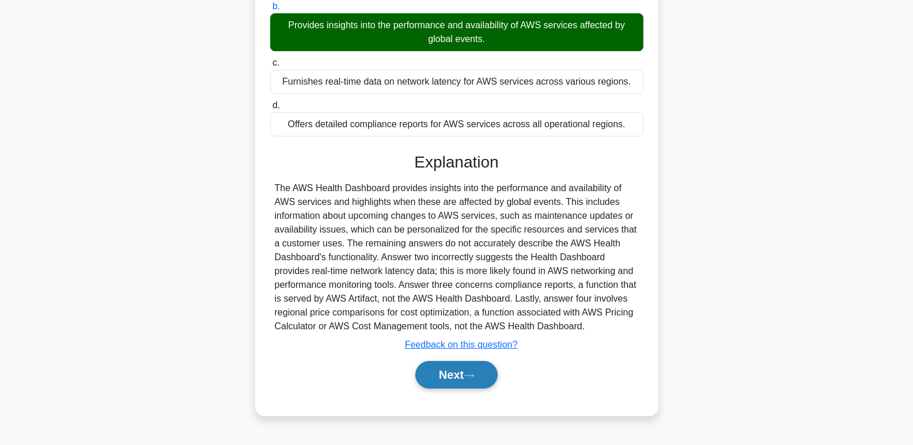
click at [473, 377] on icon at bounding box center [468, 375] width 9 height 3
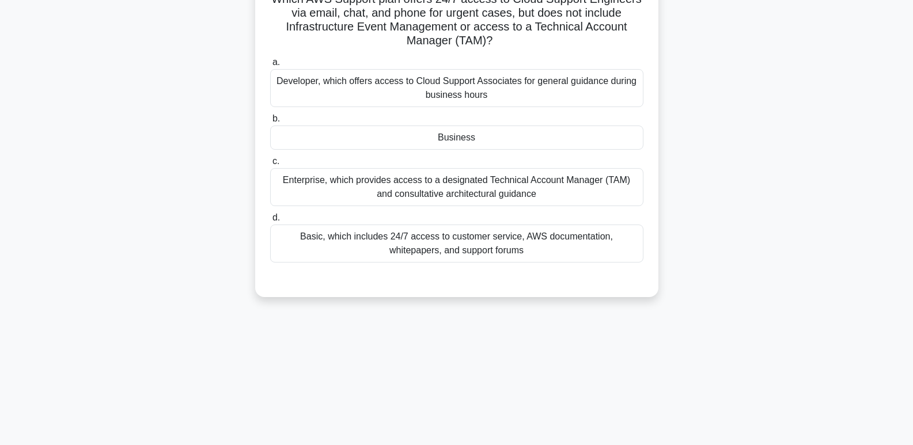
scroll to position [78, 0]
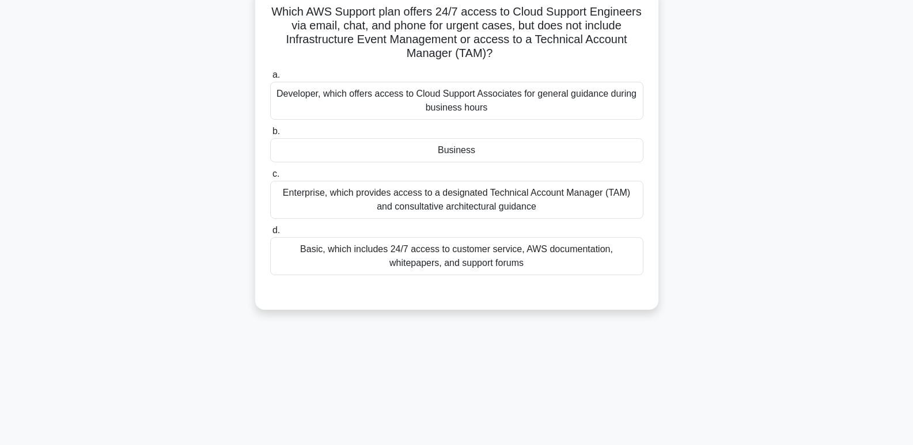
click at [576, 153] on div "Business" at bounding box center [456, 150] width 373 height 24
click at [270, 135] on input "b. Business" at bounding box center [270, 131] width 0 height 7
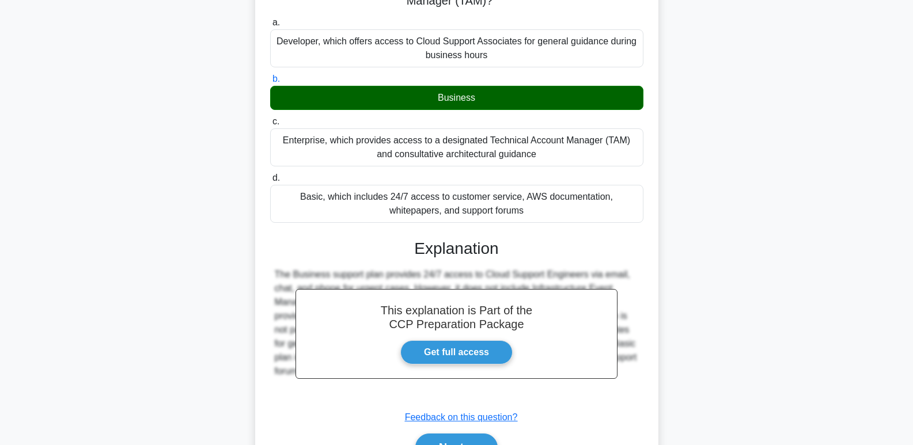
scroll to position [196, 0]
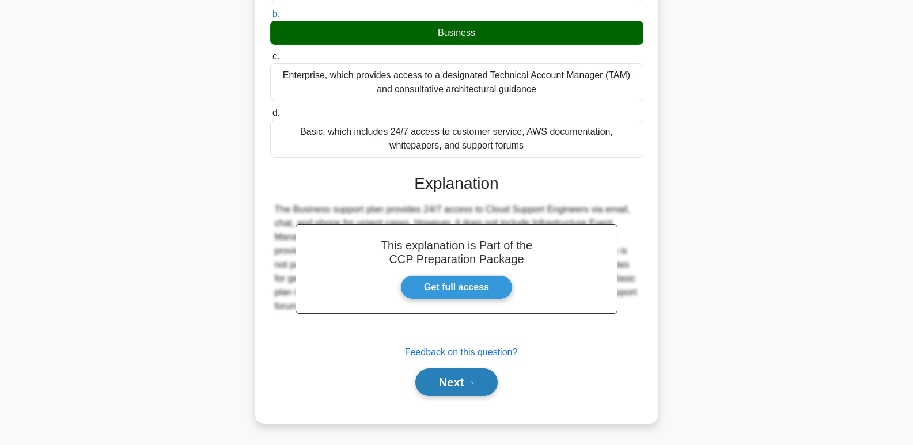
click at [458, 391] on button "Next" at bounding box center [456, 383] width 82 height 28
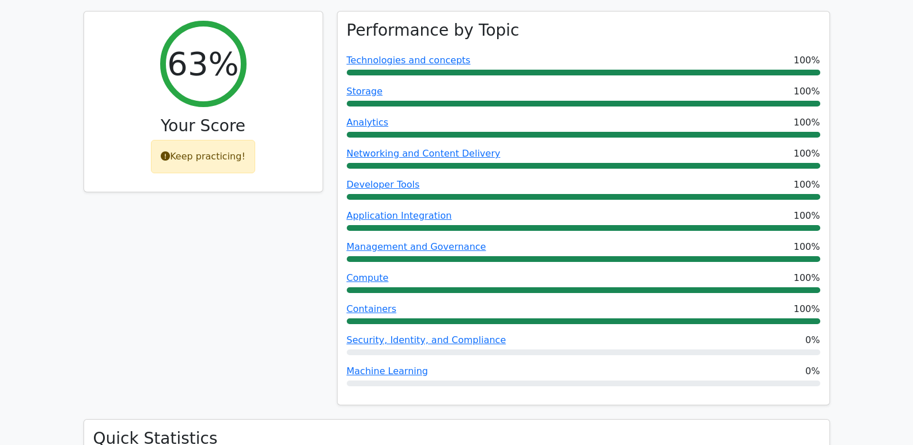
scroll to position [420, 0]
